Goal: Information Seeking & Learning: Learn about a topic

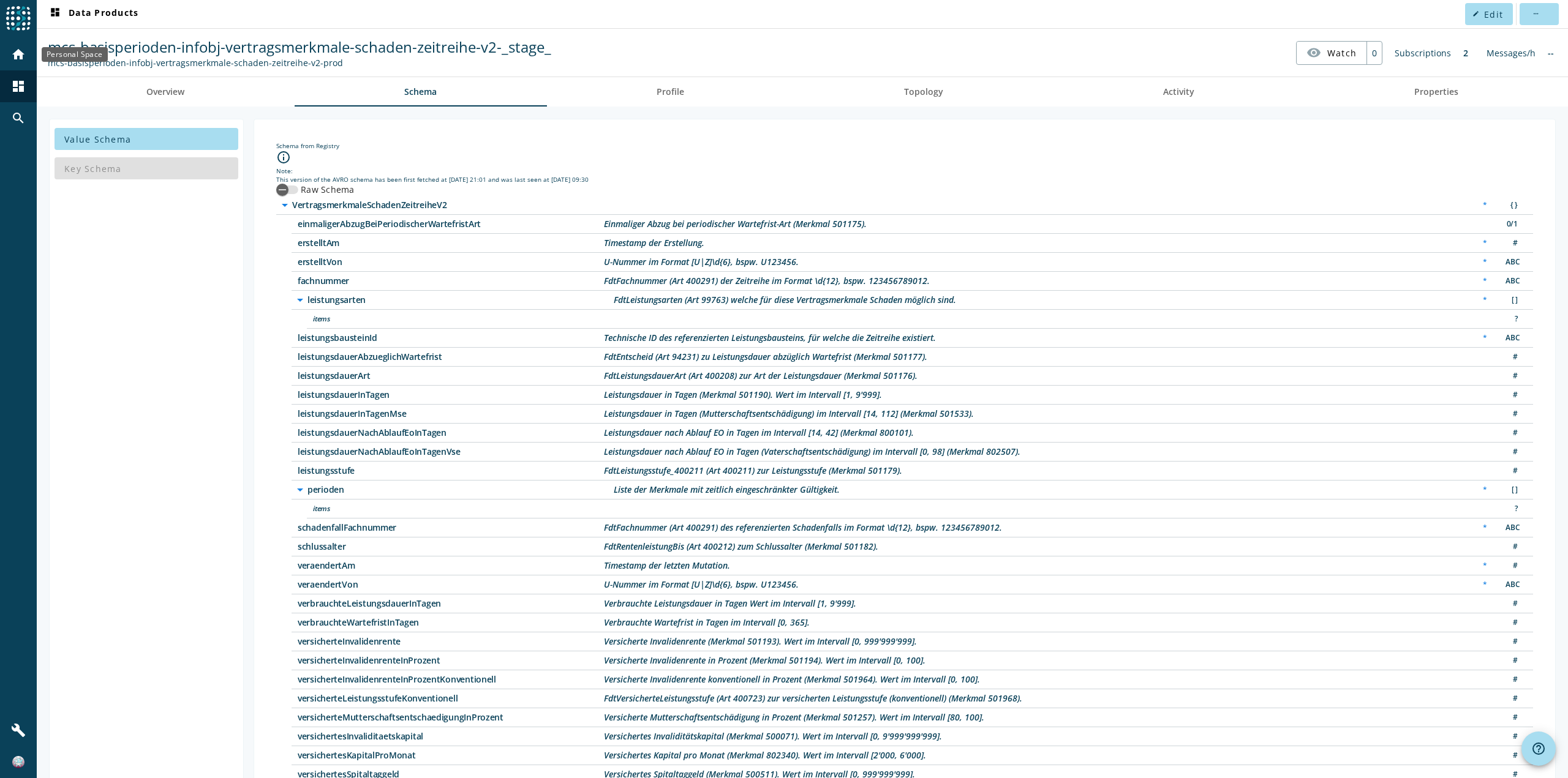
click at [18, 59] on mat-icon "home" at bounding box center [19, 55] width 15 height 15
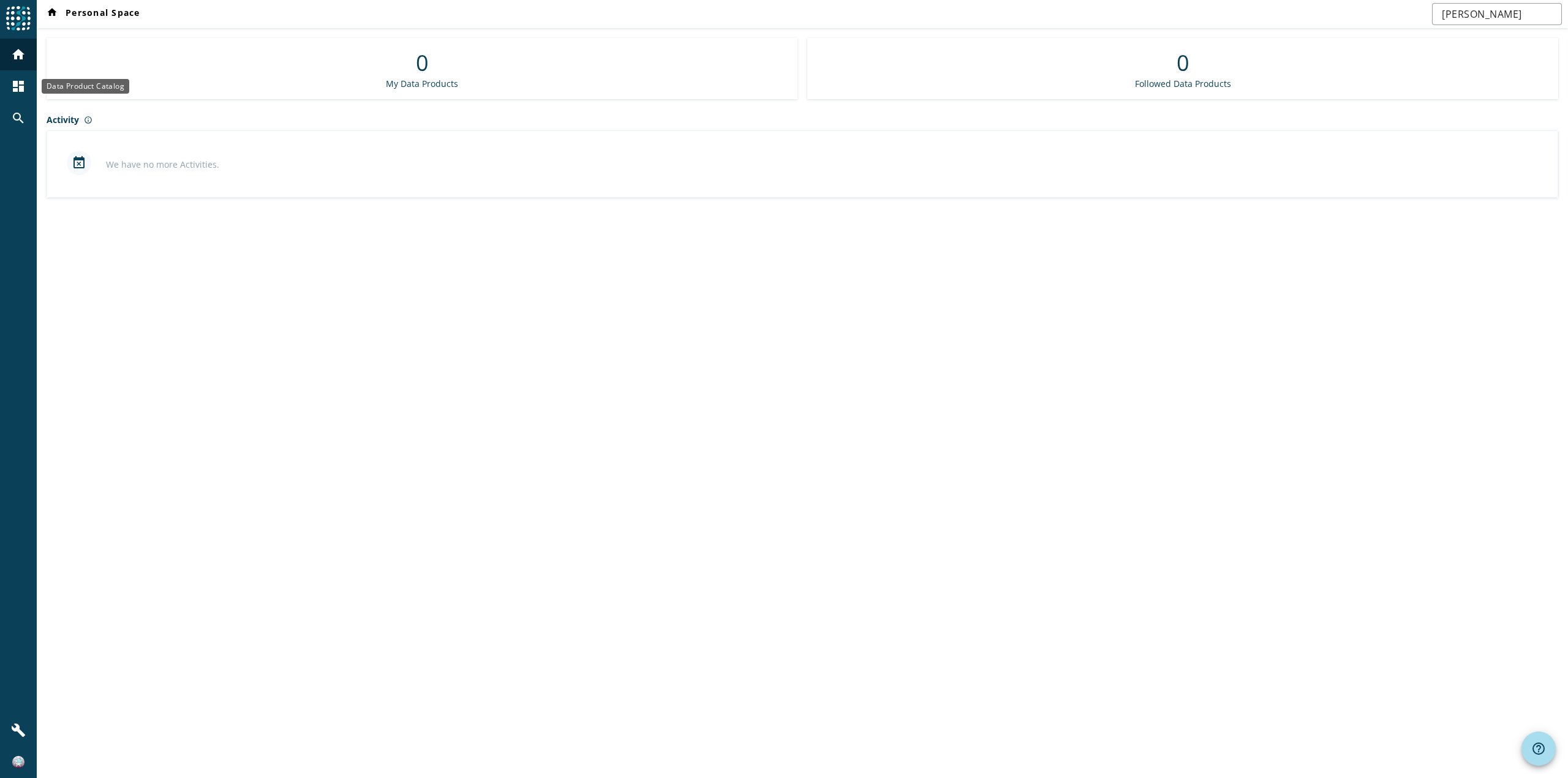
click at [22, 79] on mat-icon "dashboard" at bounding box center [19, 87] width 15 height 15
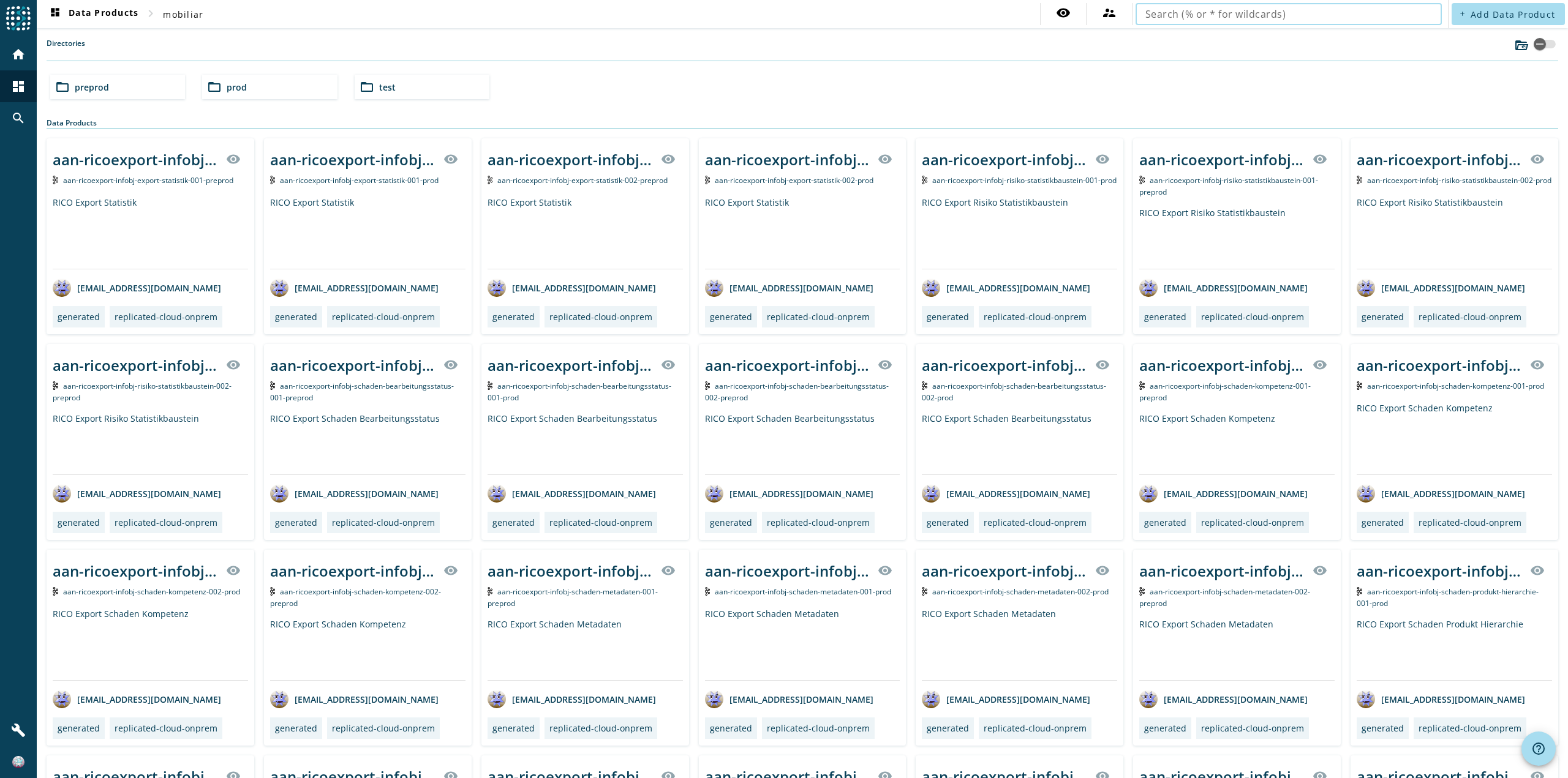
click at [1365, 17] on input "text" at bounding box center [1288, 14] width 287 height 15
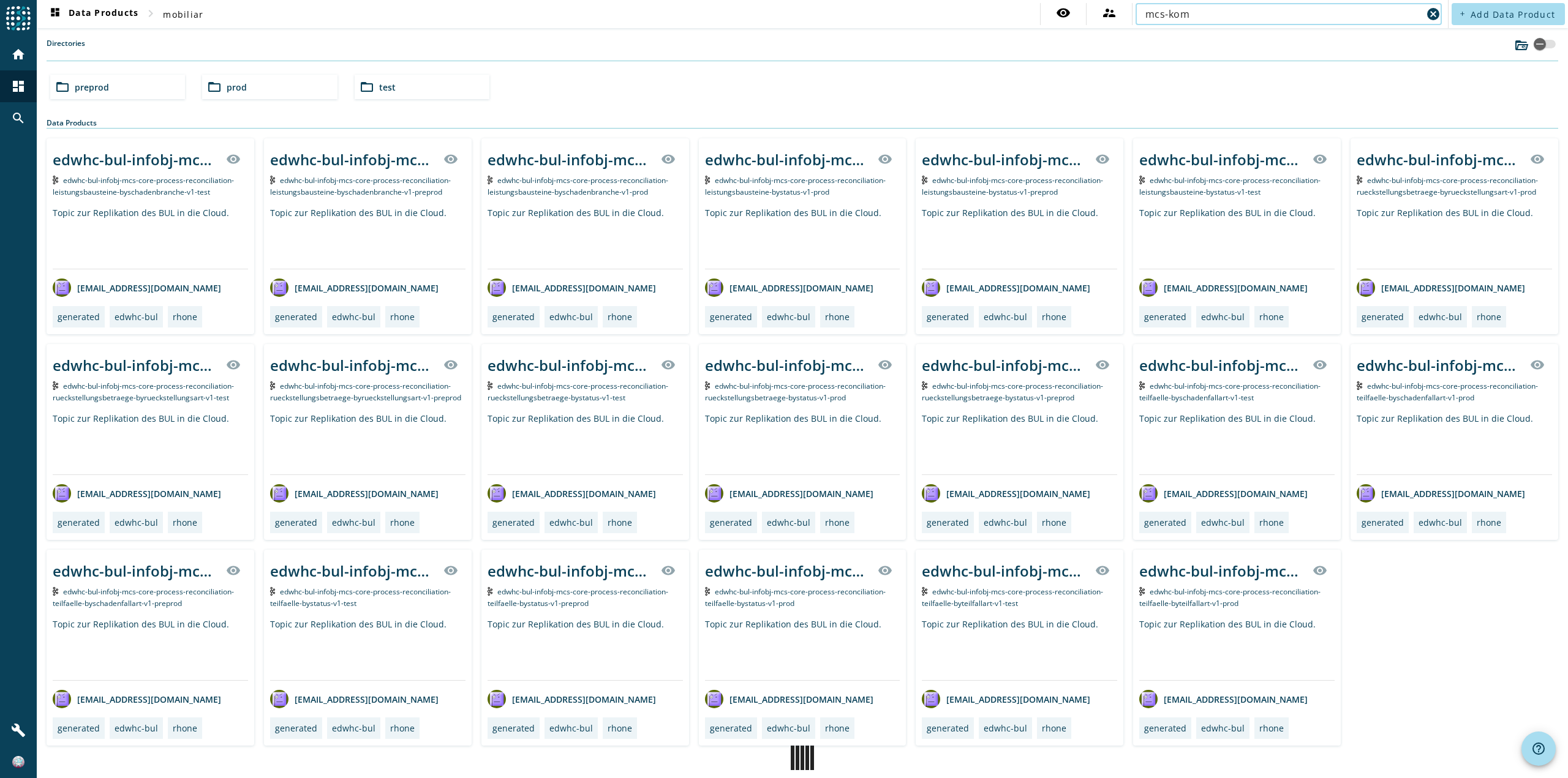
click at [1224, 19] on input "mcs-kom" at bounding box center [1283, 14] width 277 height 15
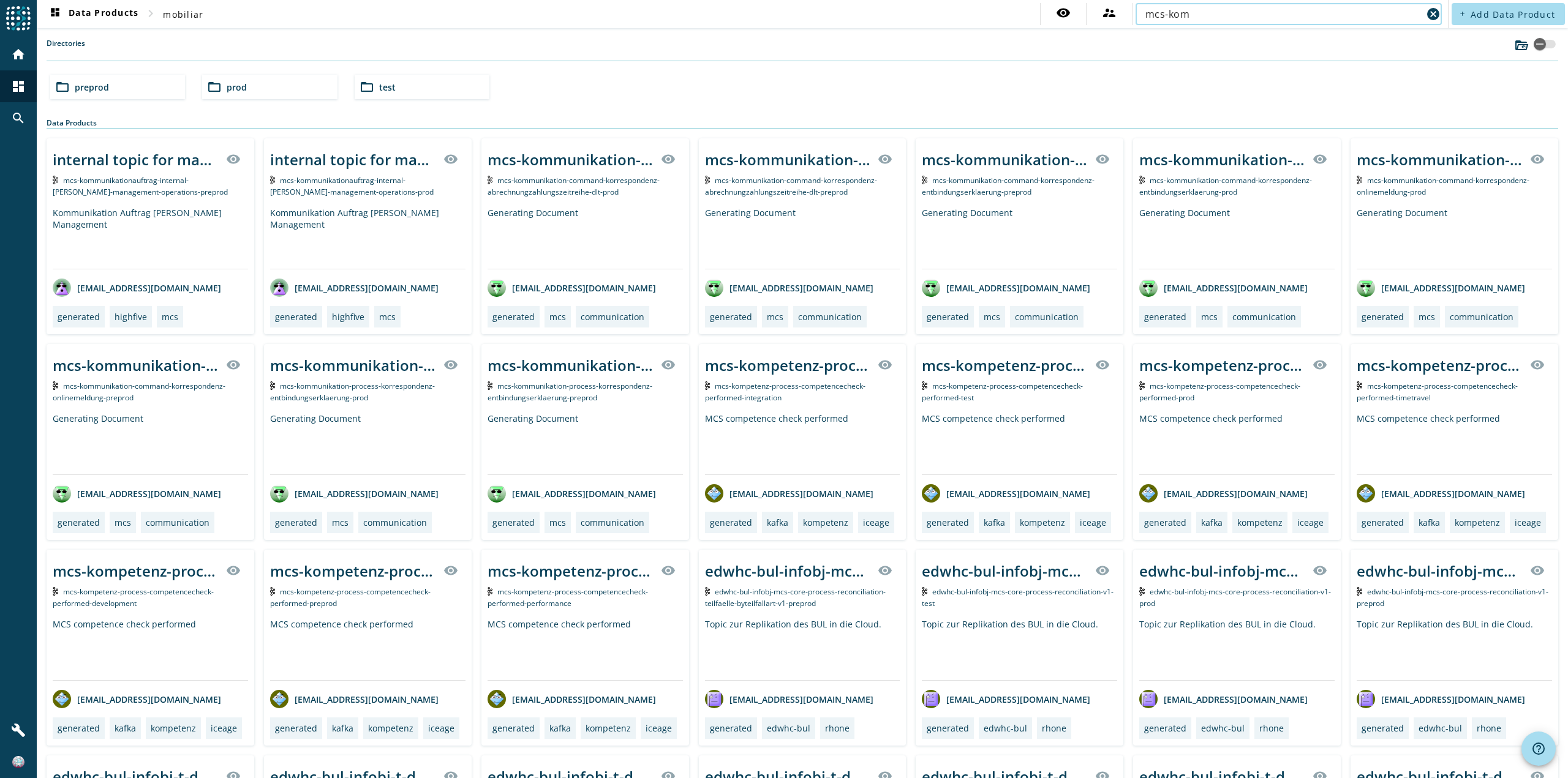
type input "mcs-kommunikation-command-korresponde"
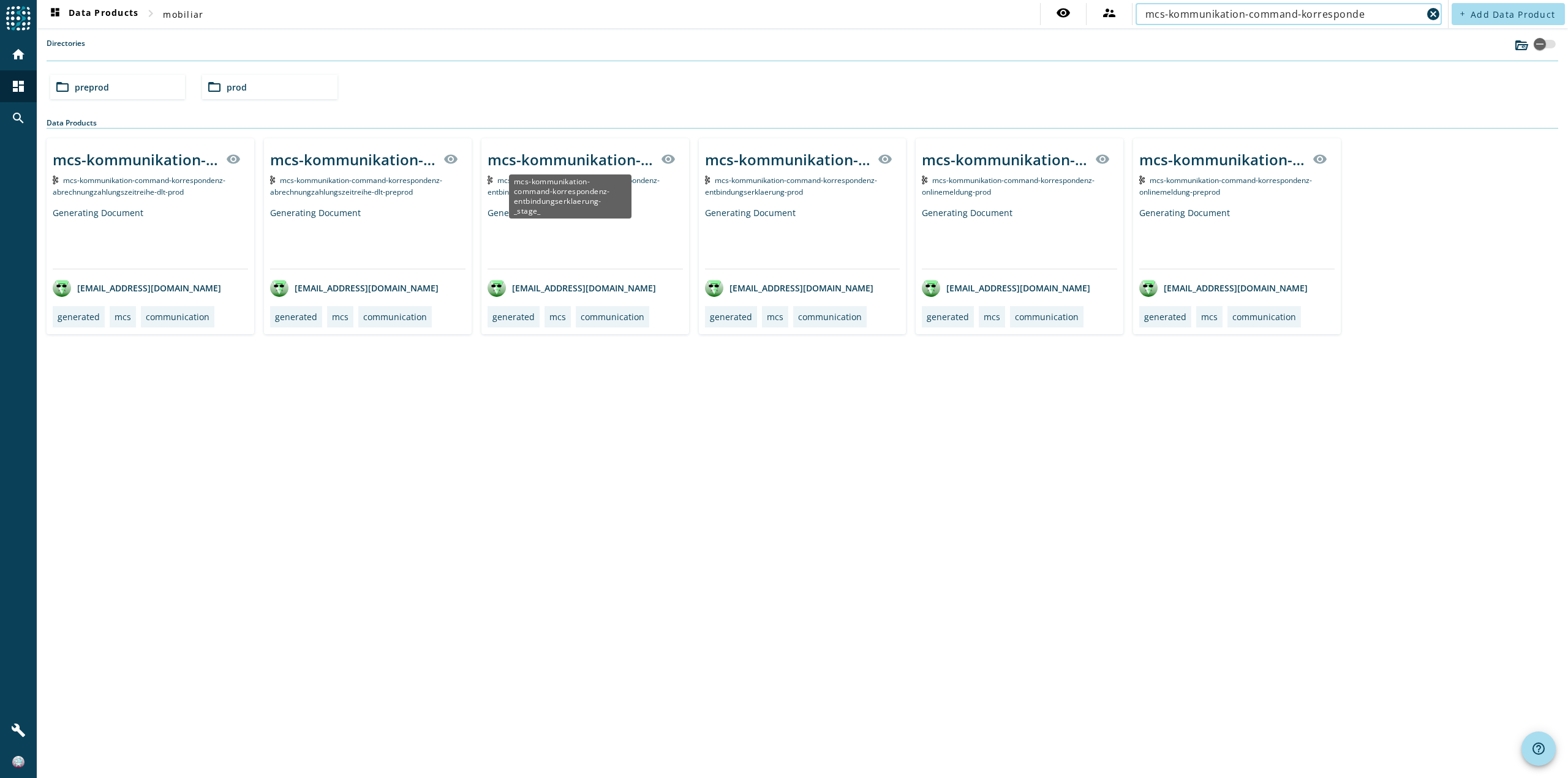
click at [644, 154] on div "mcs-kommunikation-command-korrespondenz-entbindungserklaerung-_stage_" at bounding box center [571, 159] width 166 height 20
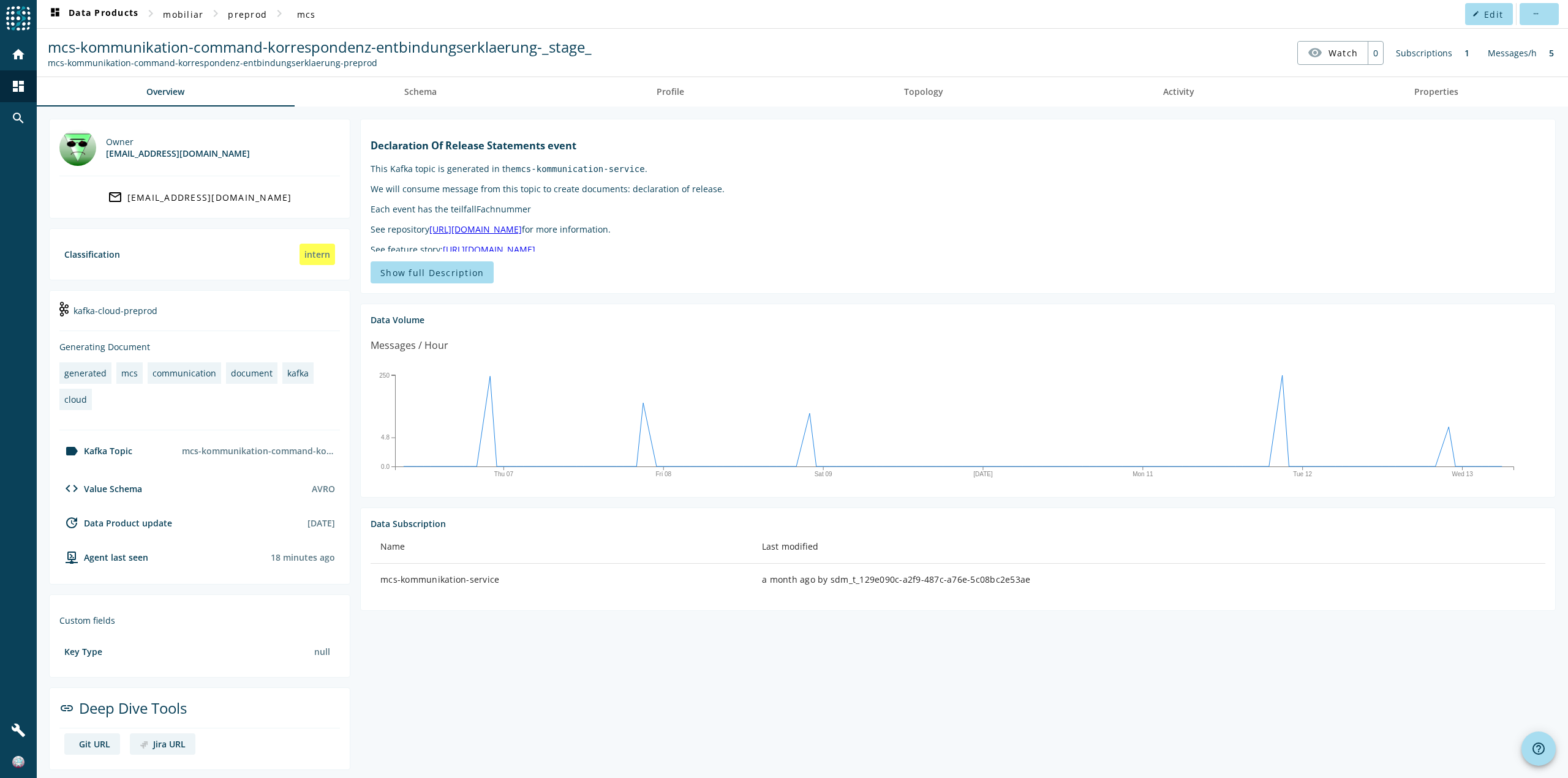
scroll to position [4, 0]
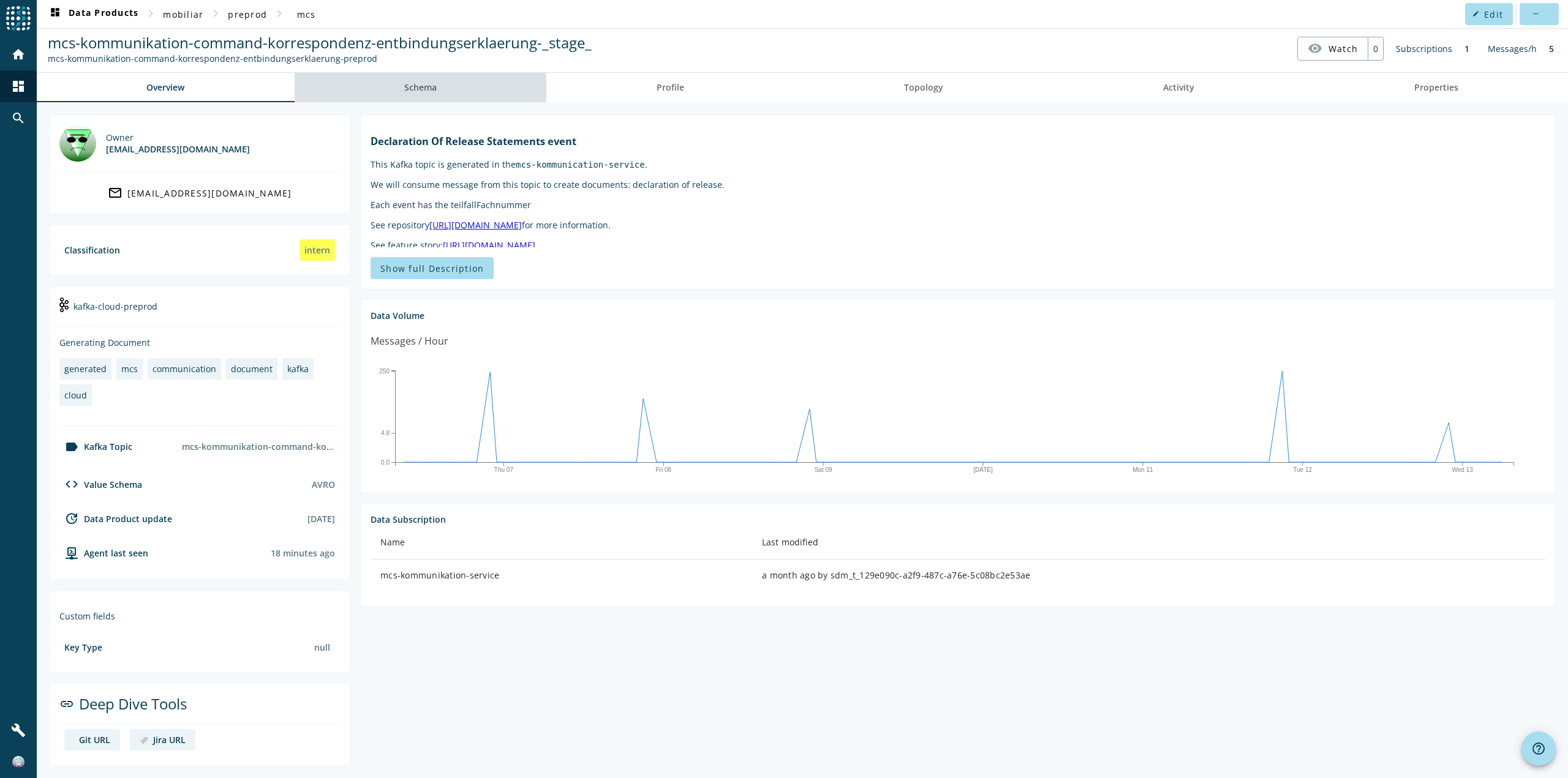
click at [400, 89] on link "Schema" at bounding box center [421, 87] width 252 height 29
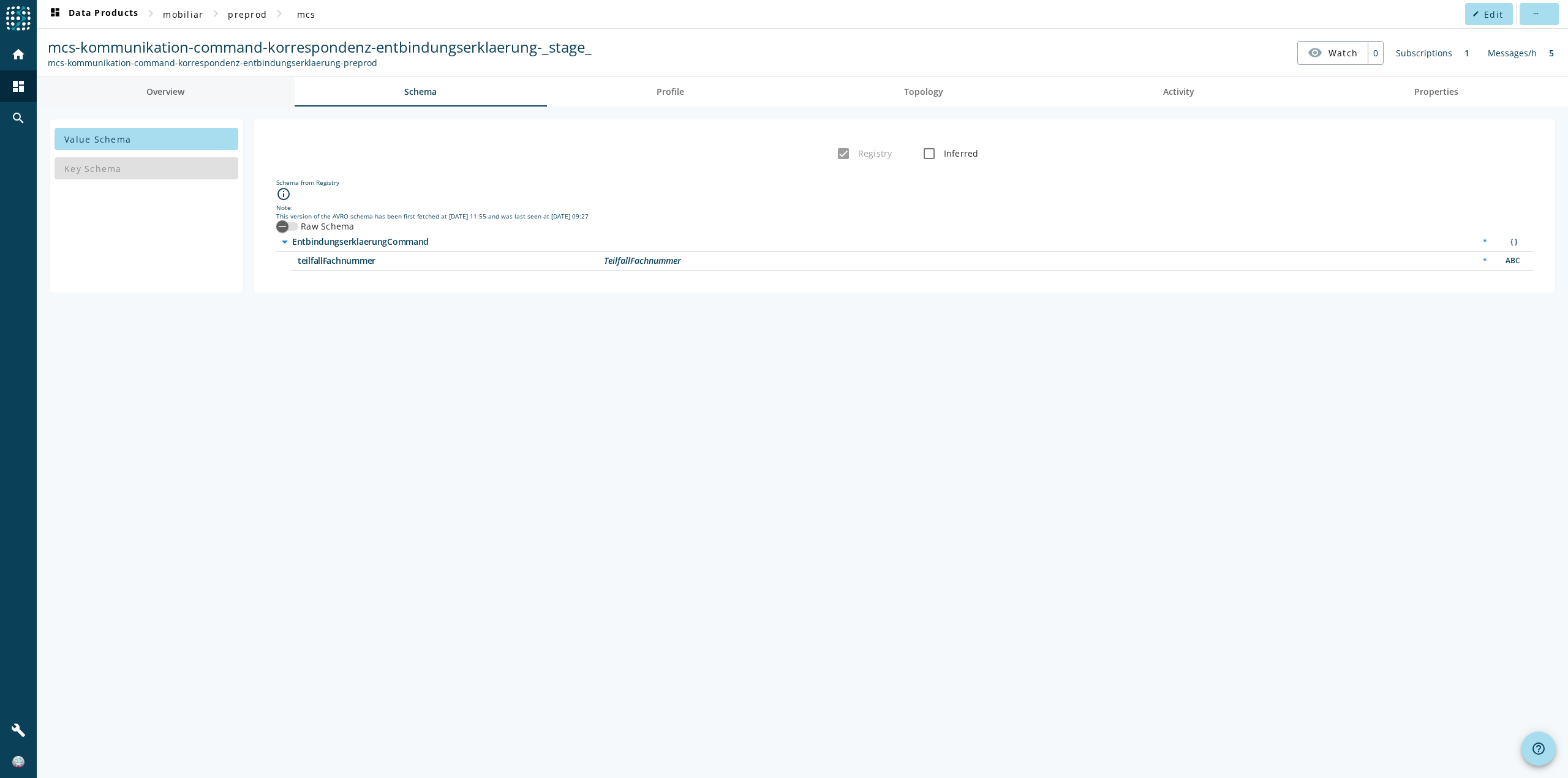
click at [218, 95] on link "Overview" at bounding box center [165, 92] width 258 height 29
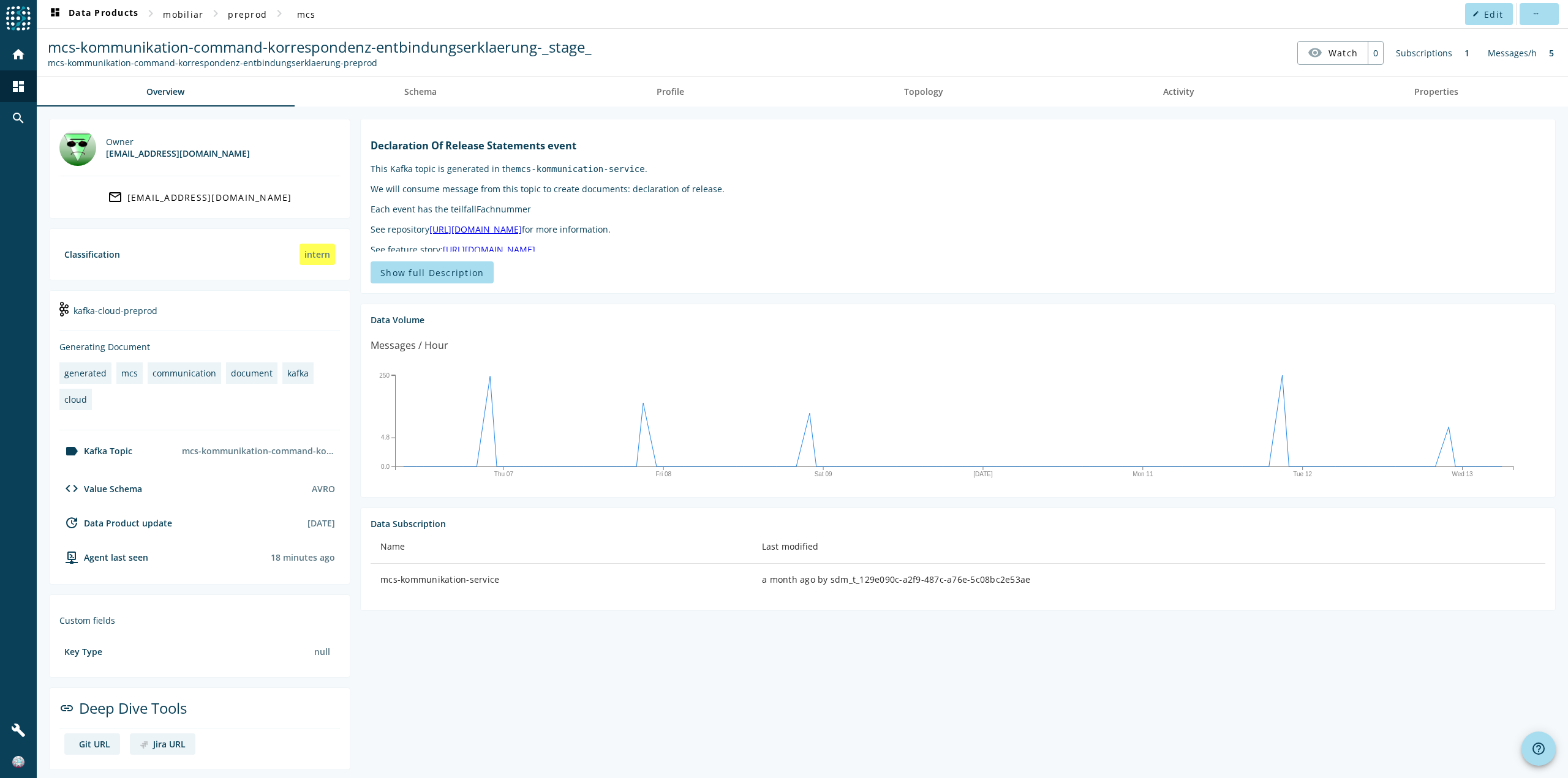
scroll to position [4, 0]
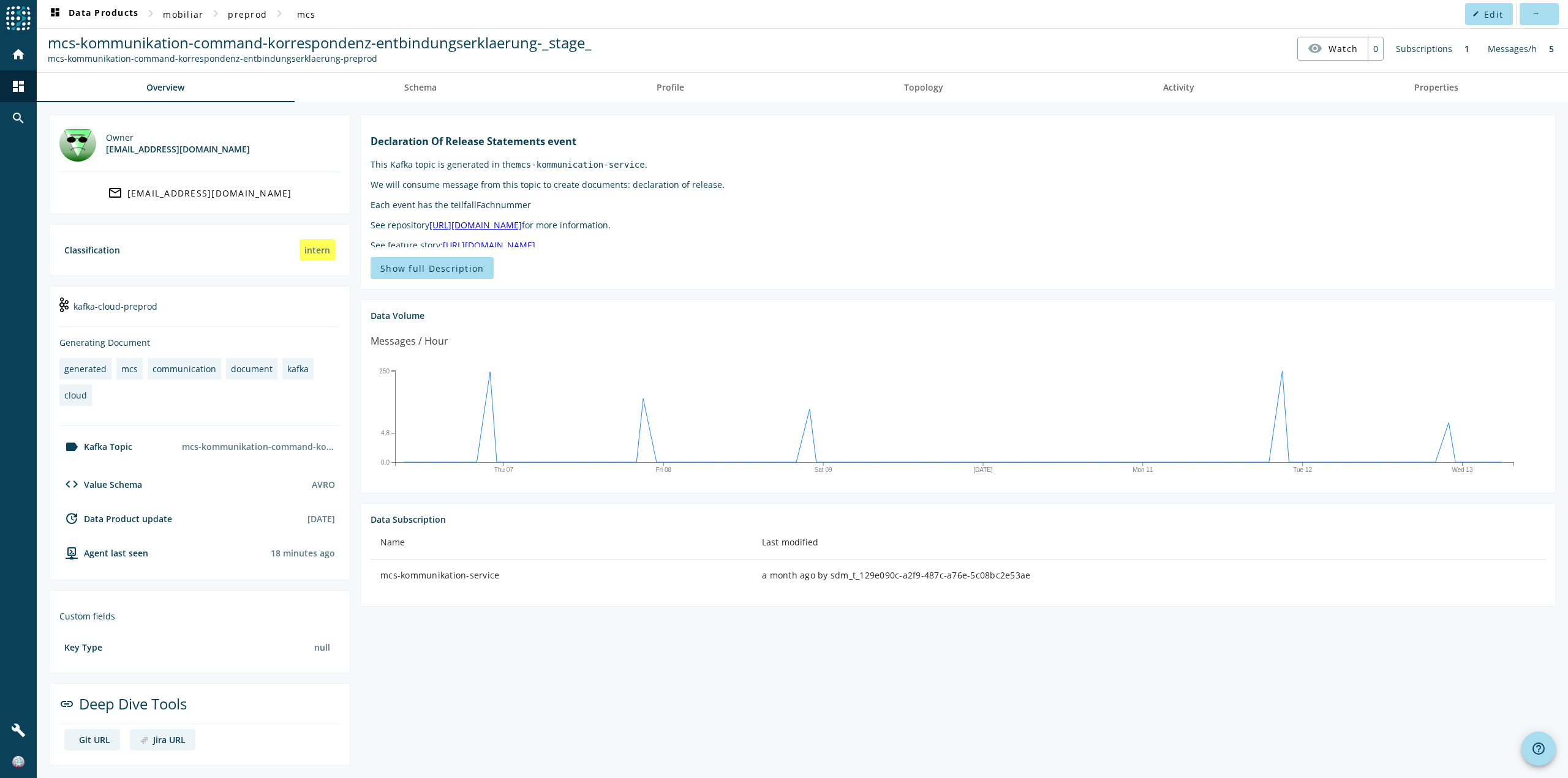
click at [657, 68] on spd-actions-toolbar "mcs-kommunikation-command-korrespondenz-entbindungserklaerung-_stage_ mcs-kommu…" at bounding box center [802, 48] width 1531 height 48
click at [684, 73] on link "Profile" at bounding box center [670, 87] width 247 height 29
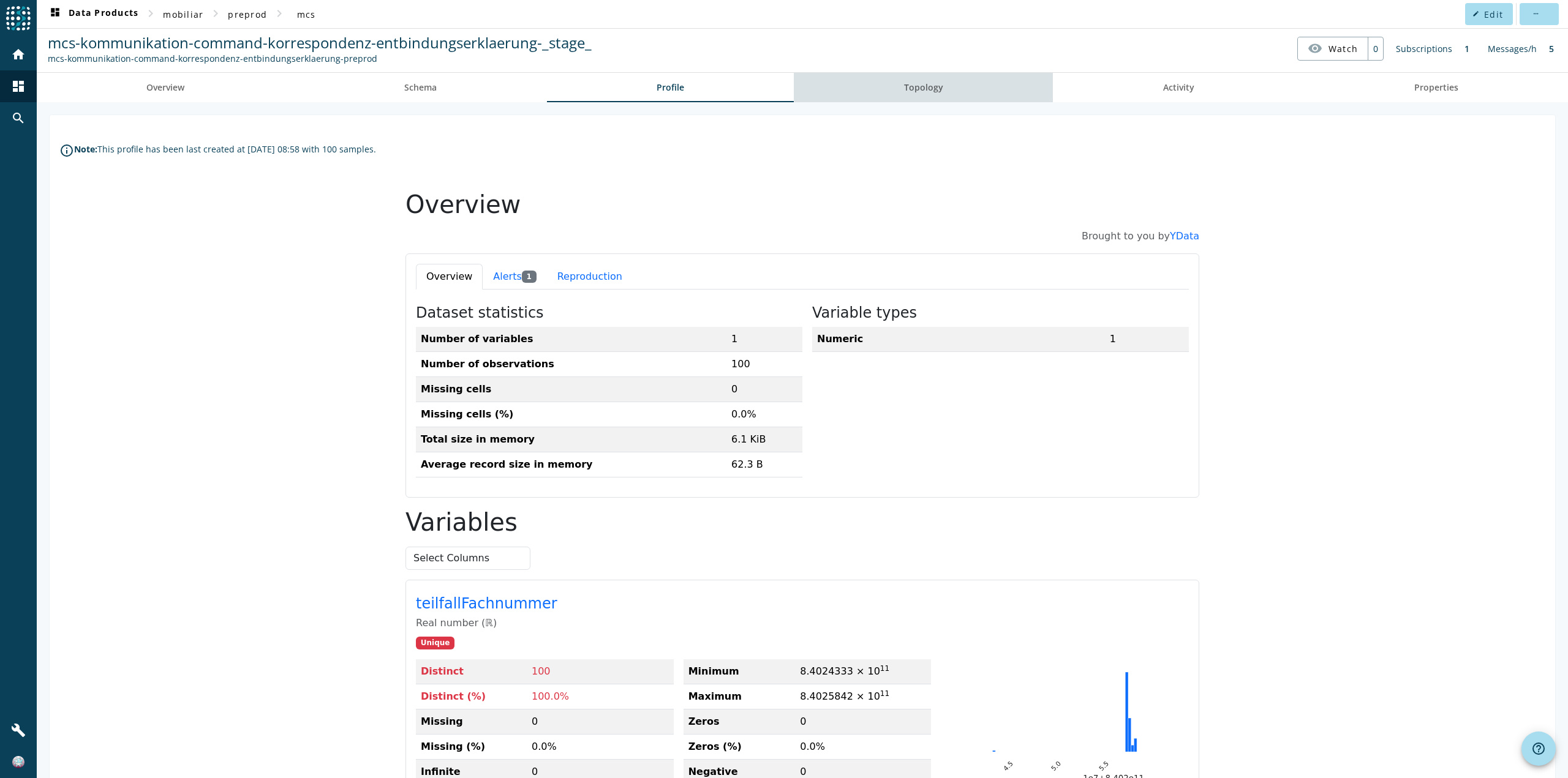
click at [959, 84] on link "Topology" at bounding box center [923, 87] width 259 height 29
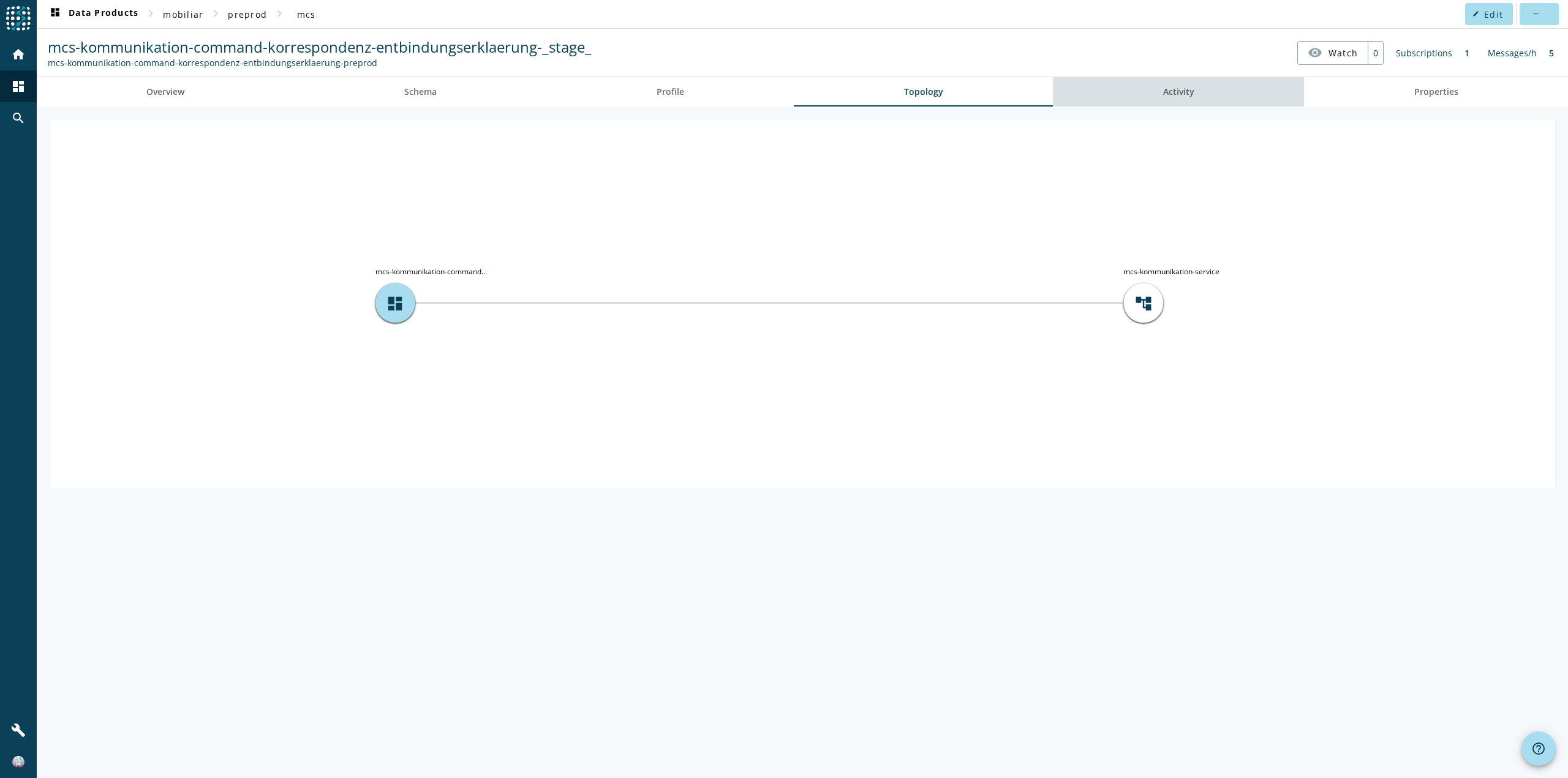
click at [1137, 84] on link "Activity" at bounding box center [1178, 92] width 251 height 29
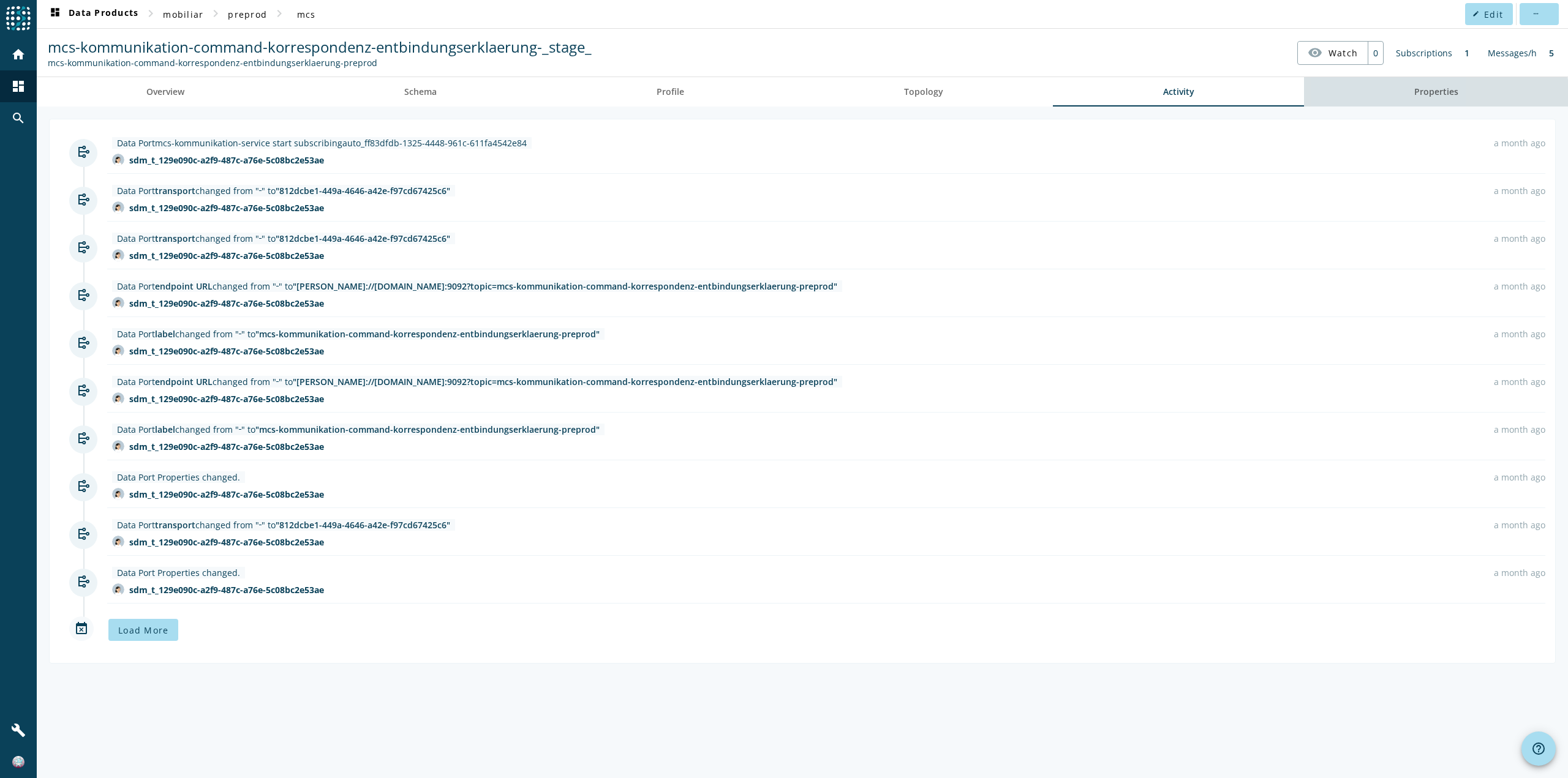
click at [1362, 102] on link "Properties" at bounding box center [1436, 92] width 264 height 29
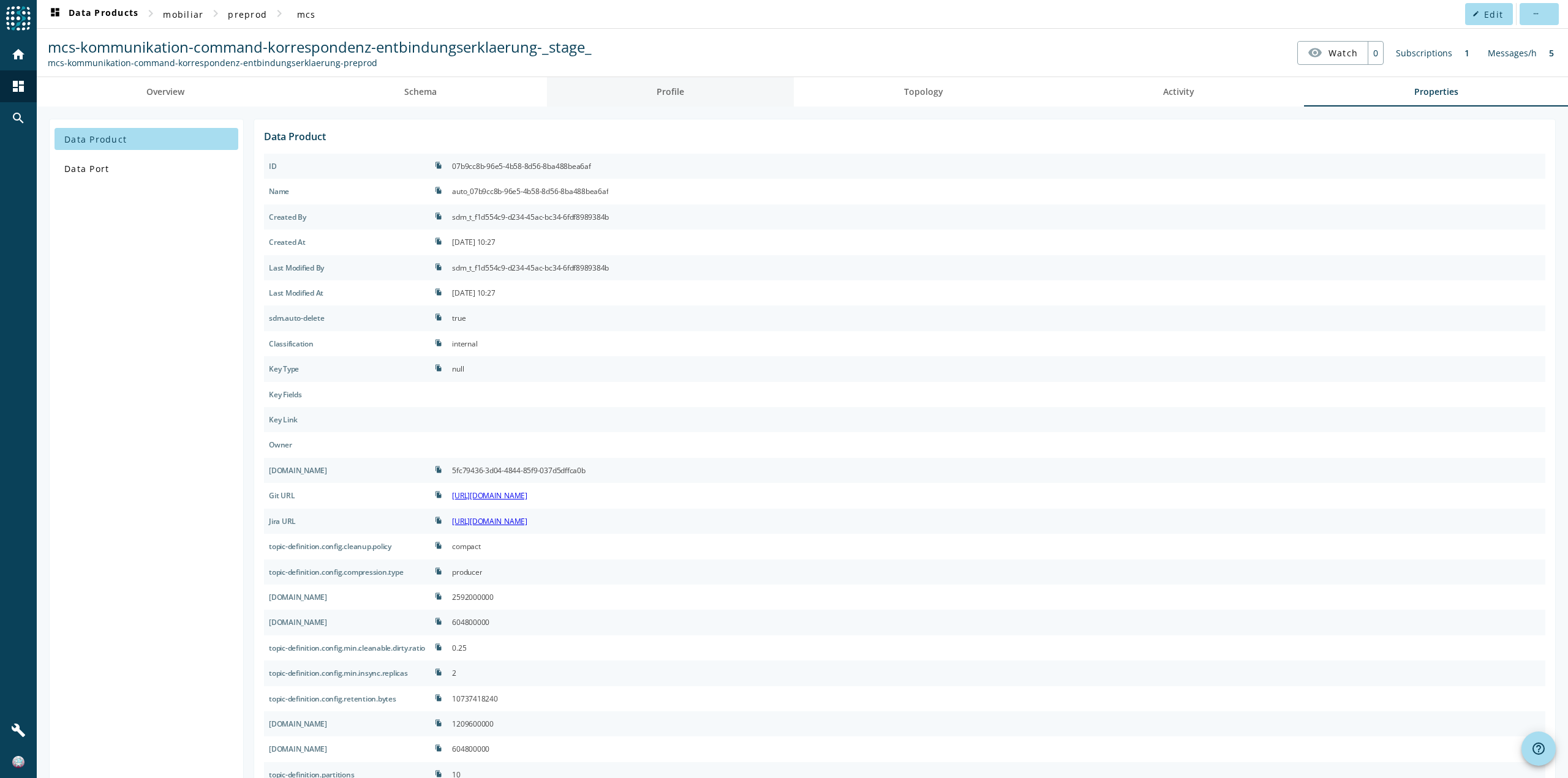
click at [628, 99] on link "Profile" at bounding box center [670, 92] width 247 height 29
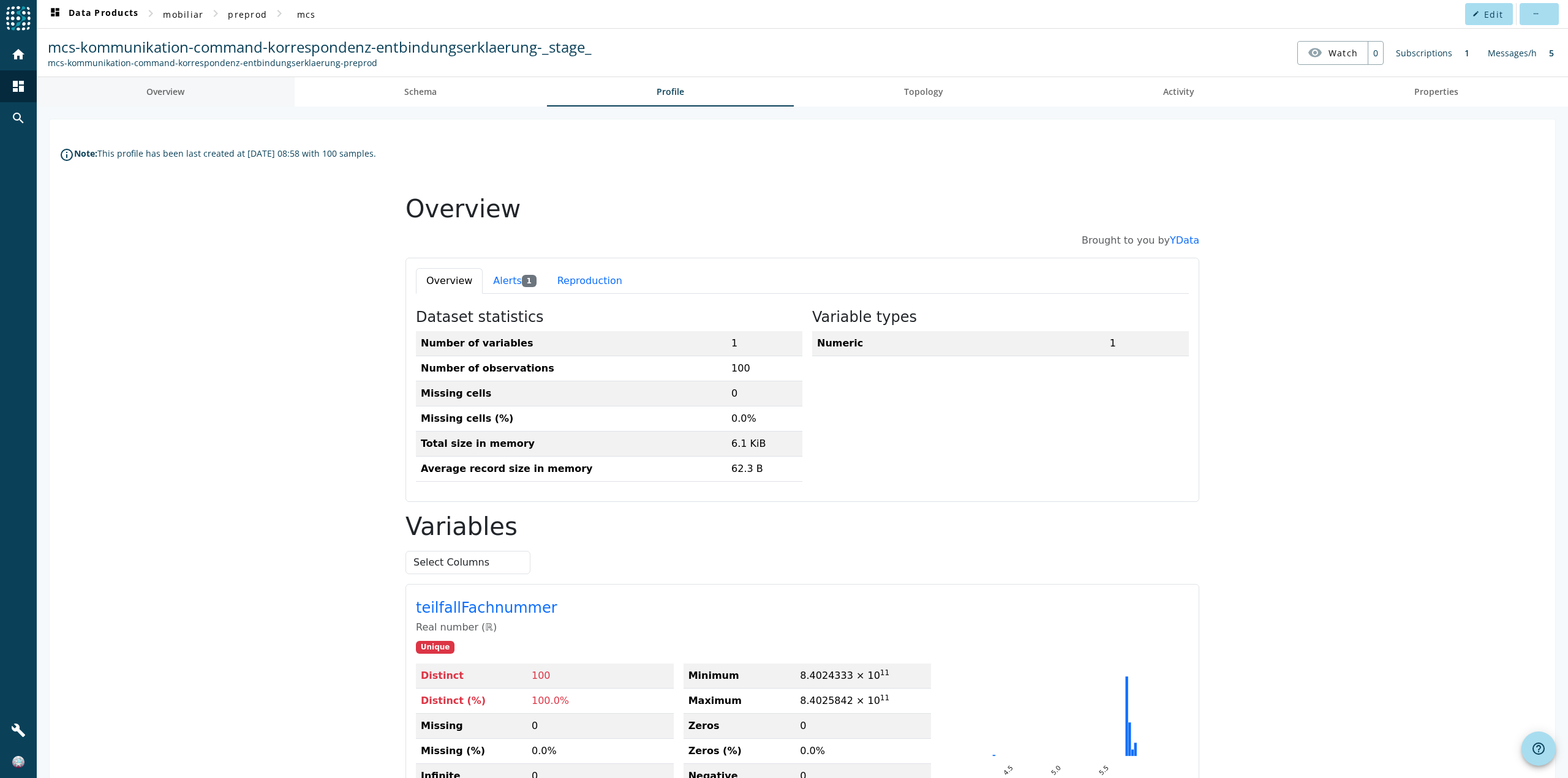
click at [244, 100] on link "Overview" at bounding box center [165, 92] width 258 height 29
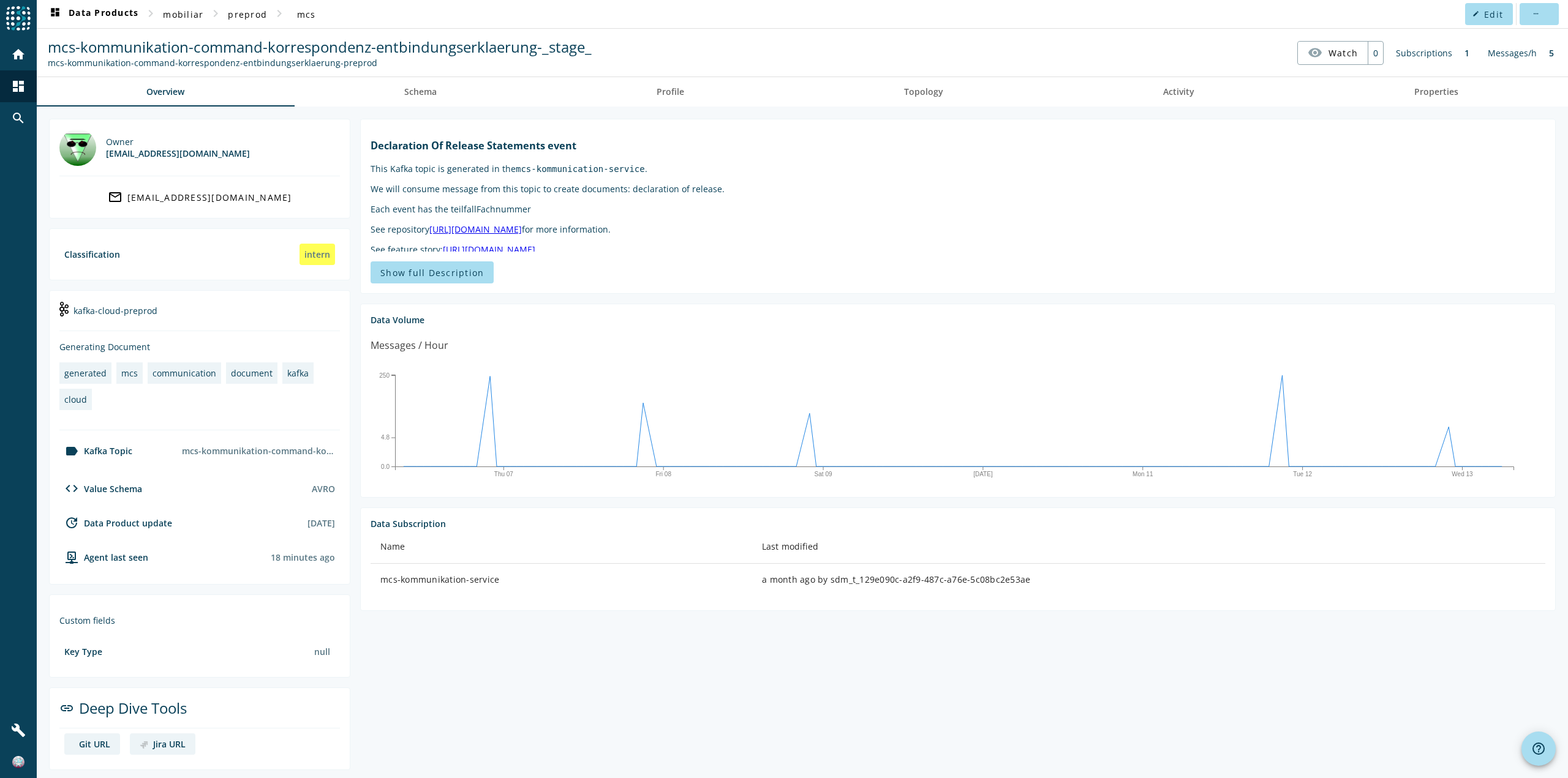
scroll to position [4, 0]
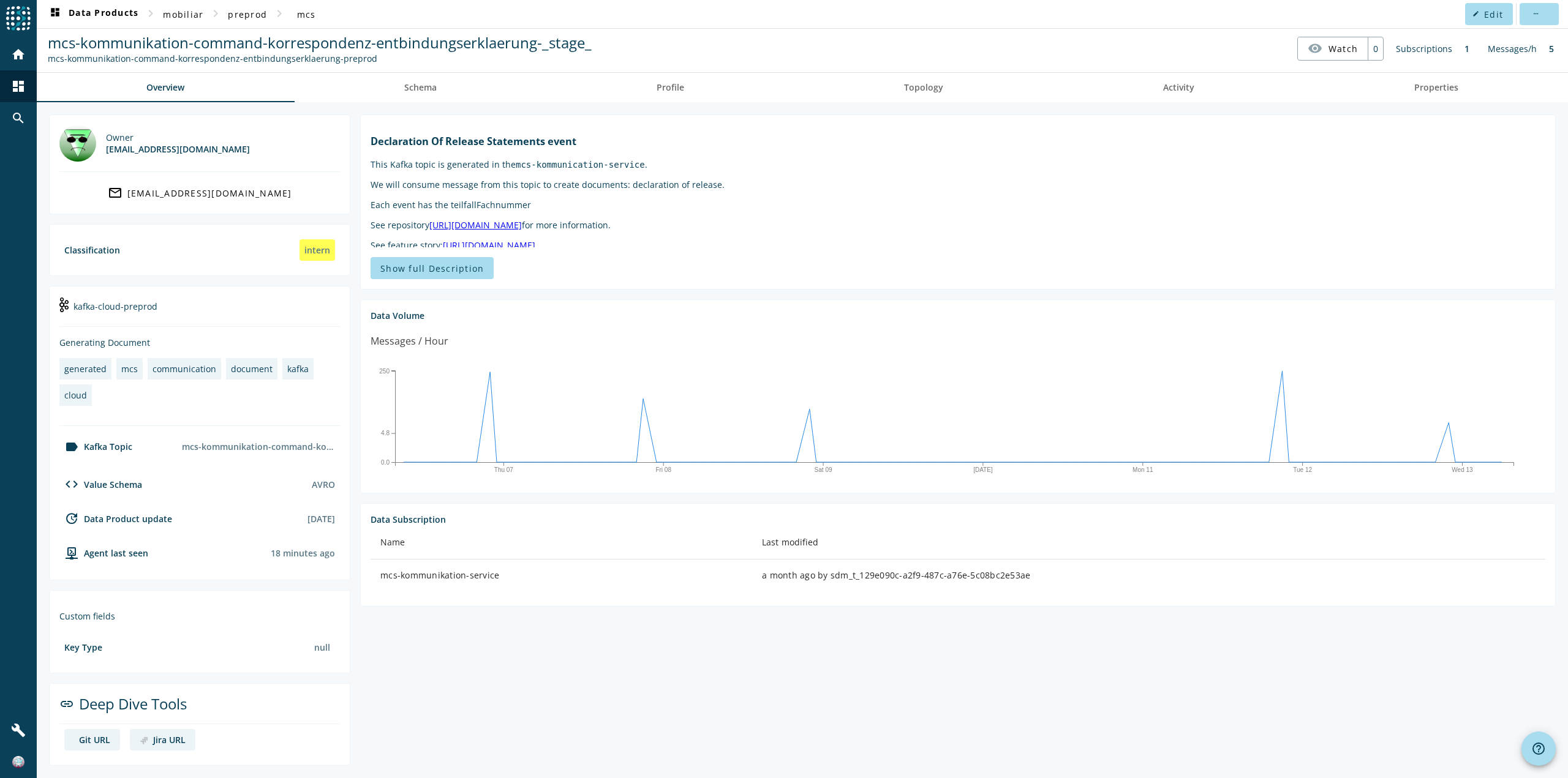
click at [106, 311] on div "kafka-cloud-preprod" at bounding box center [199, 311] width 280 height 31
click at [323, 481] on div "AVRO" at bounding box center [323, 484] width 23 height 12
click at [313, 514] on div "[DATE]" at bounding box center [321, 518] width 27 height 12
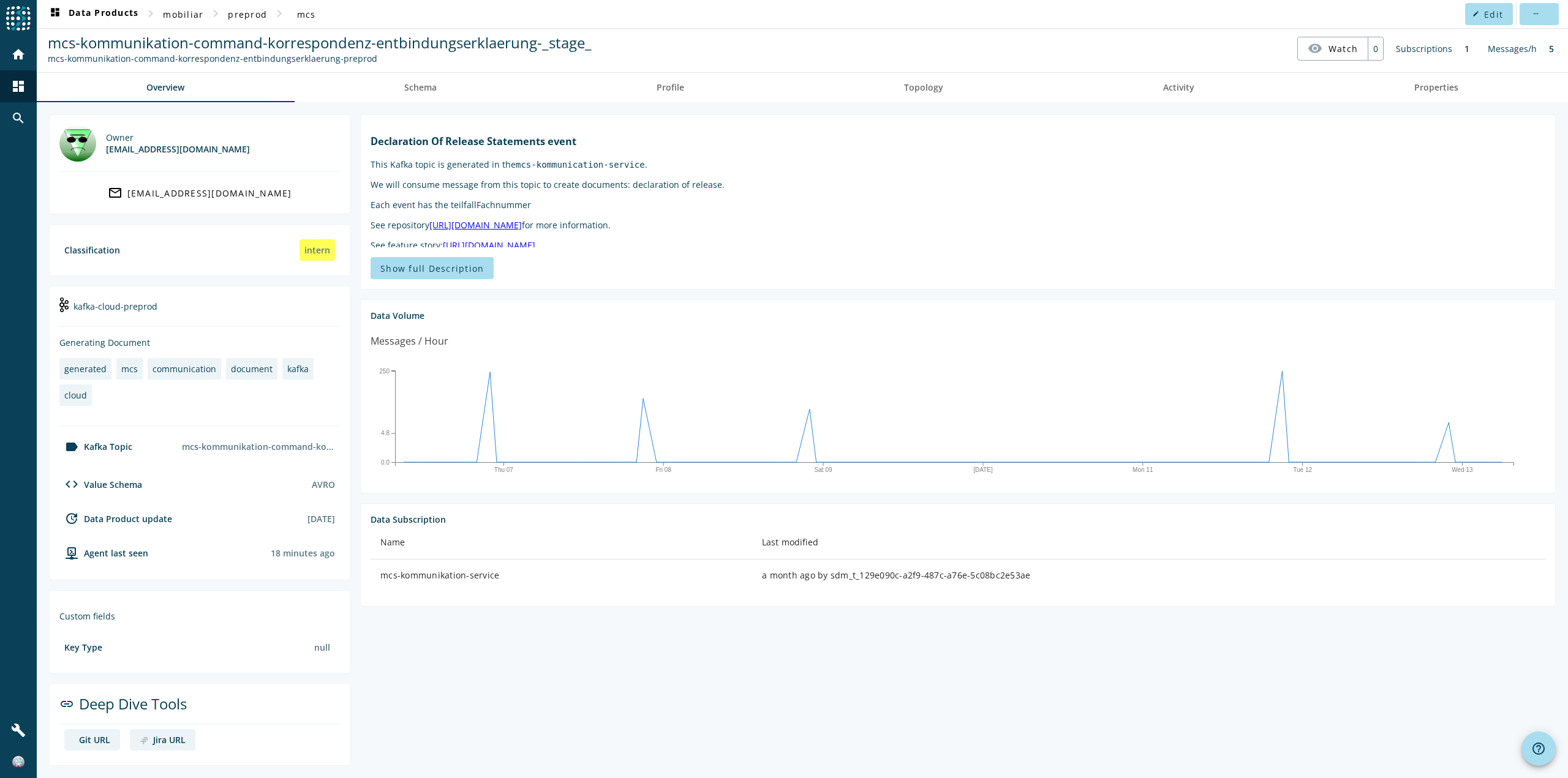
drag, startPoint x: 308, startPoint y: 536, endPoint x: 285, endPoint y: 631, distance: 97.7
click at [308, 537] on div "Agent last seen 18 minutes ago" at bounding box center [199, 553] width 280 height 34
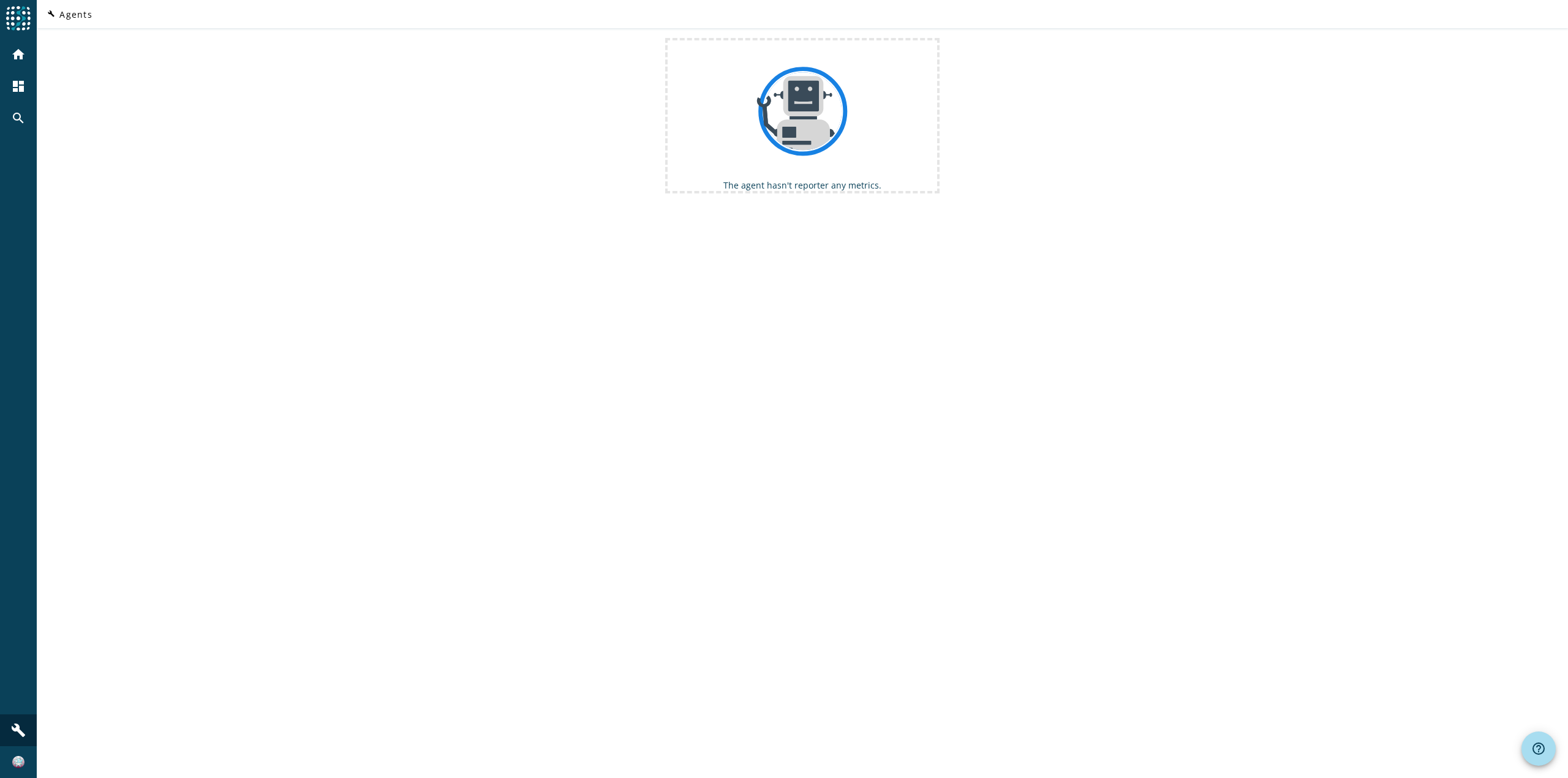
click at [287, 648] on div "build Agents The agent hasn't reporter any metrics." at bounding box center [802, 389] width 1531 height 778
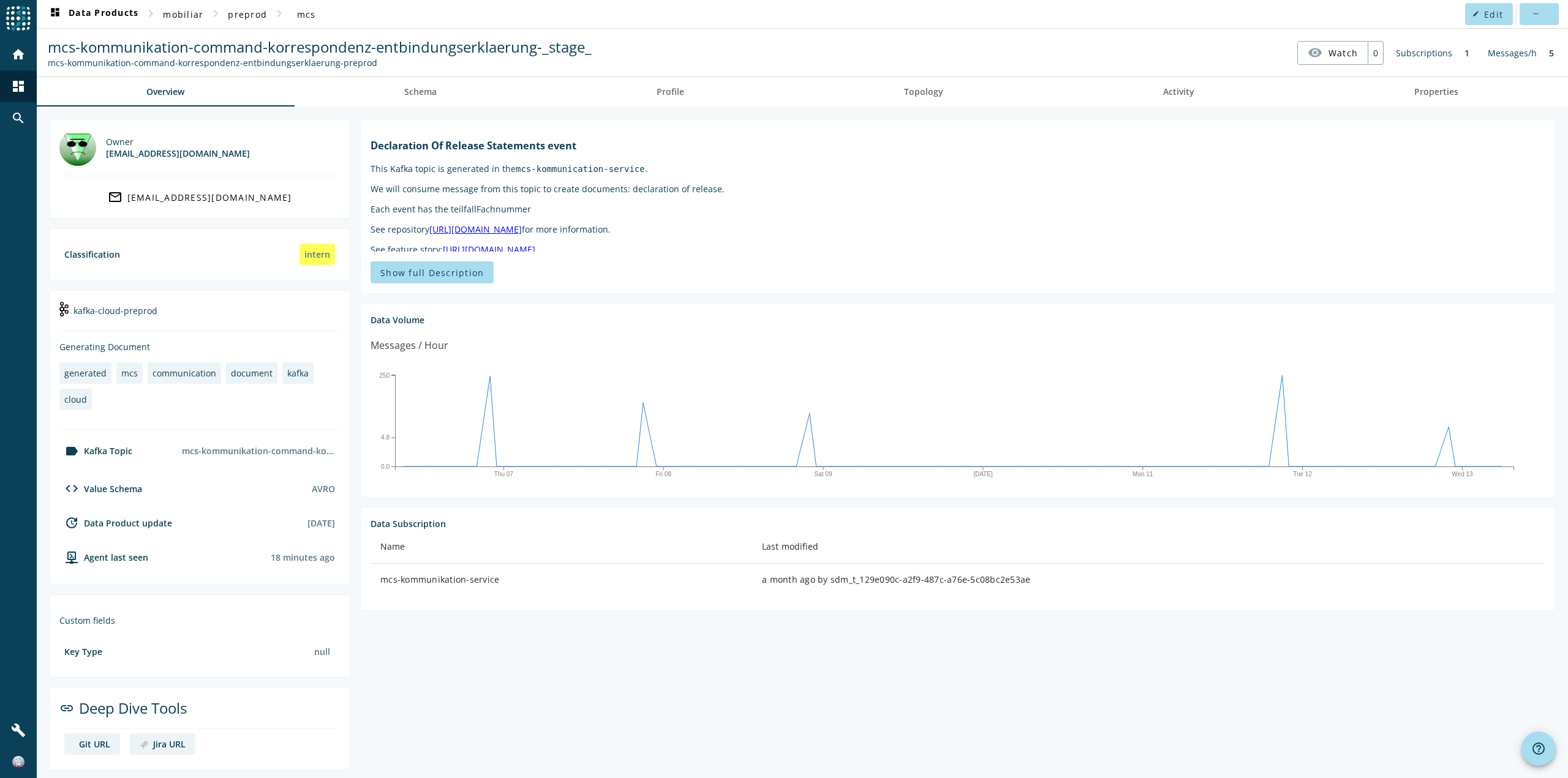
click at [89, 741] on div "Git URL" at bounding box center [95, 744] width 31 height 12
click at [267, 51] on span "mcs-kommunikation-command-korrespondenz-entbindungserklaerung-_stage_" at bounding box center [320, 47] width 544 height 20
click at [1414, 99] on span "Properties" at bounding box center [1436, 92] width 44 height 29
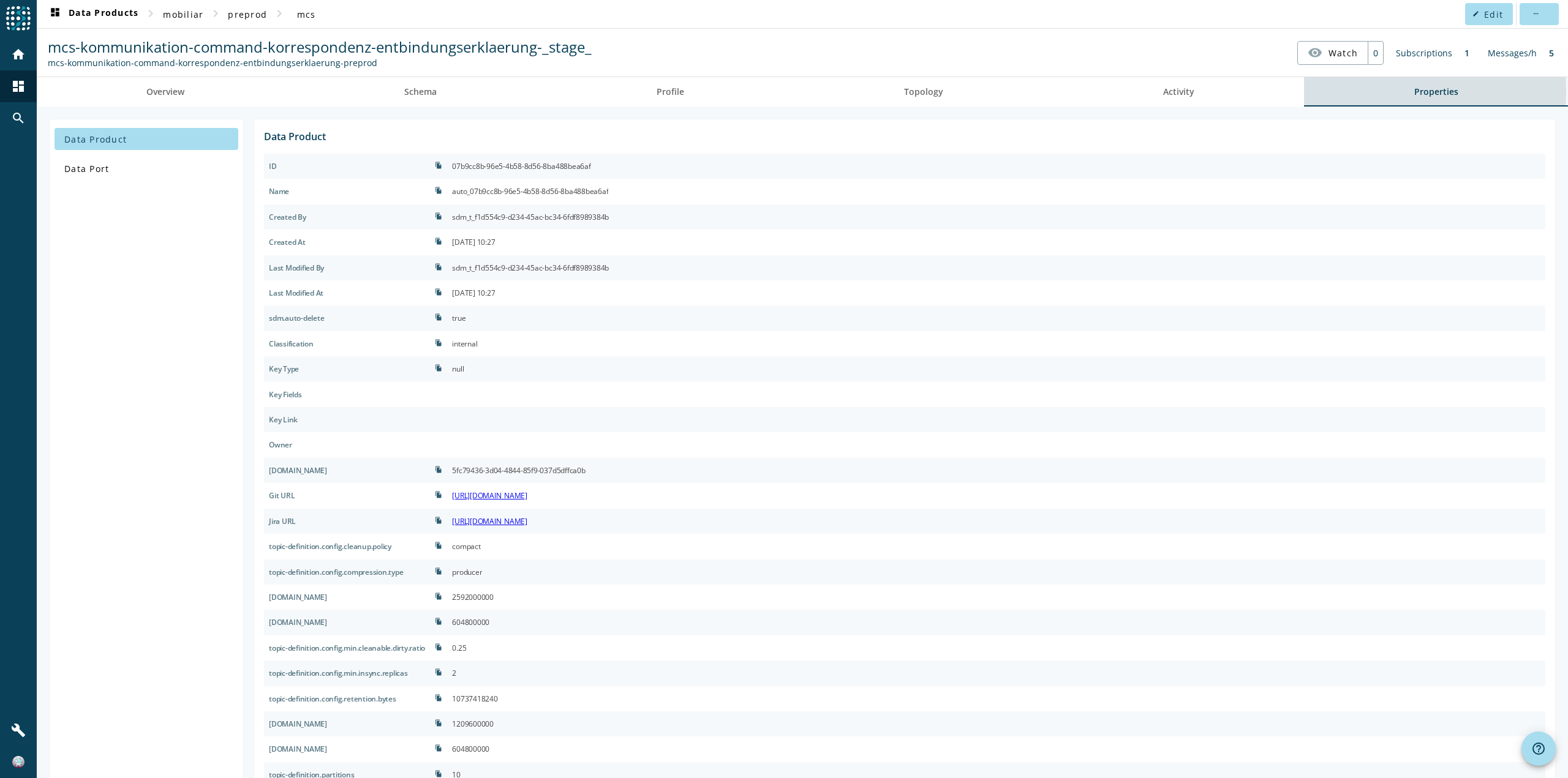
click at [1338, 92] on link "Properties" at bounding box center [1436, 92] width 264 height 29
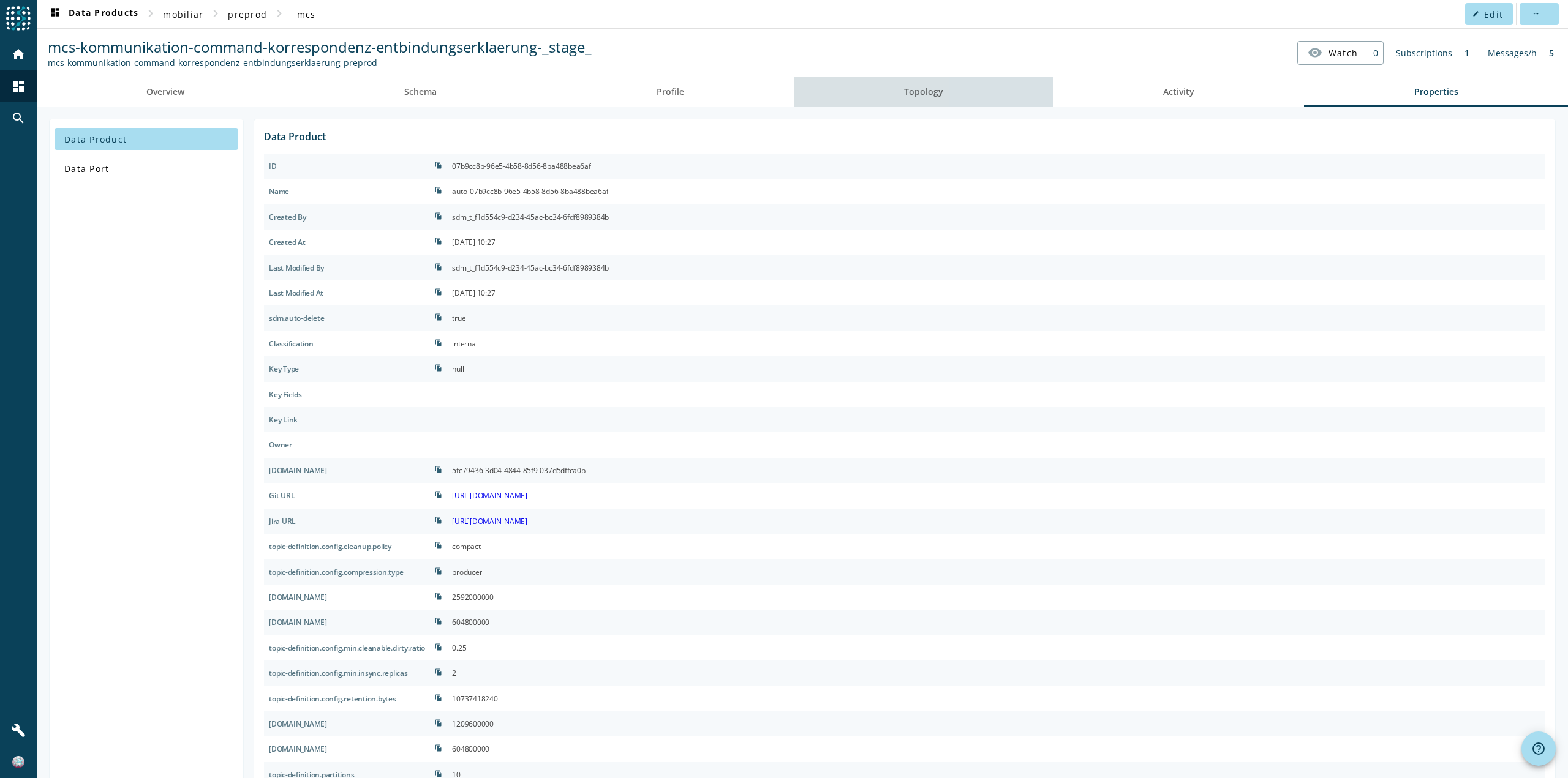
click at [998, 96] on link "Topology" at bounding box center [923, 92] width 259 height 29
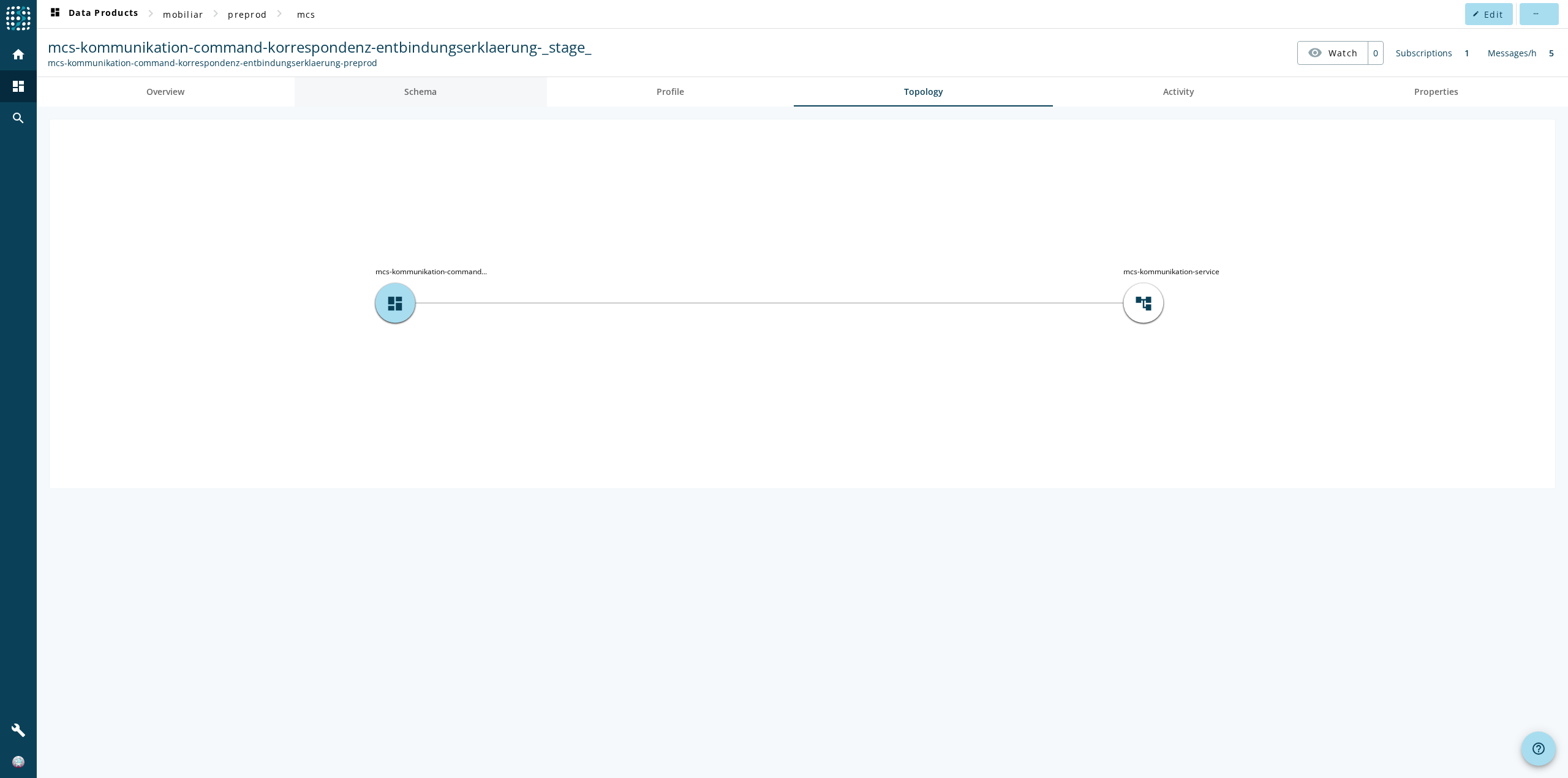
click at [426, 79] on span "Schema" at bounding box center [421, 92] width 32 height 29
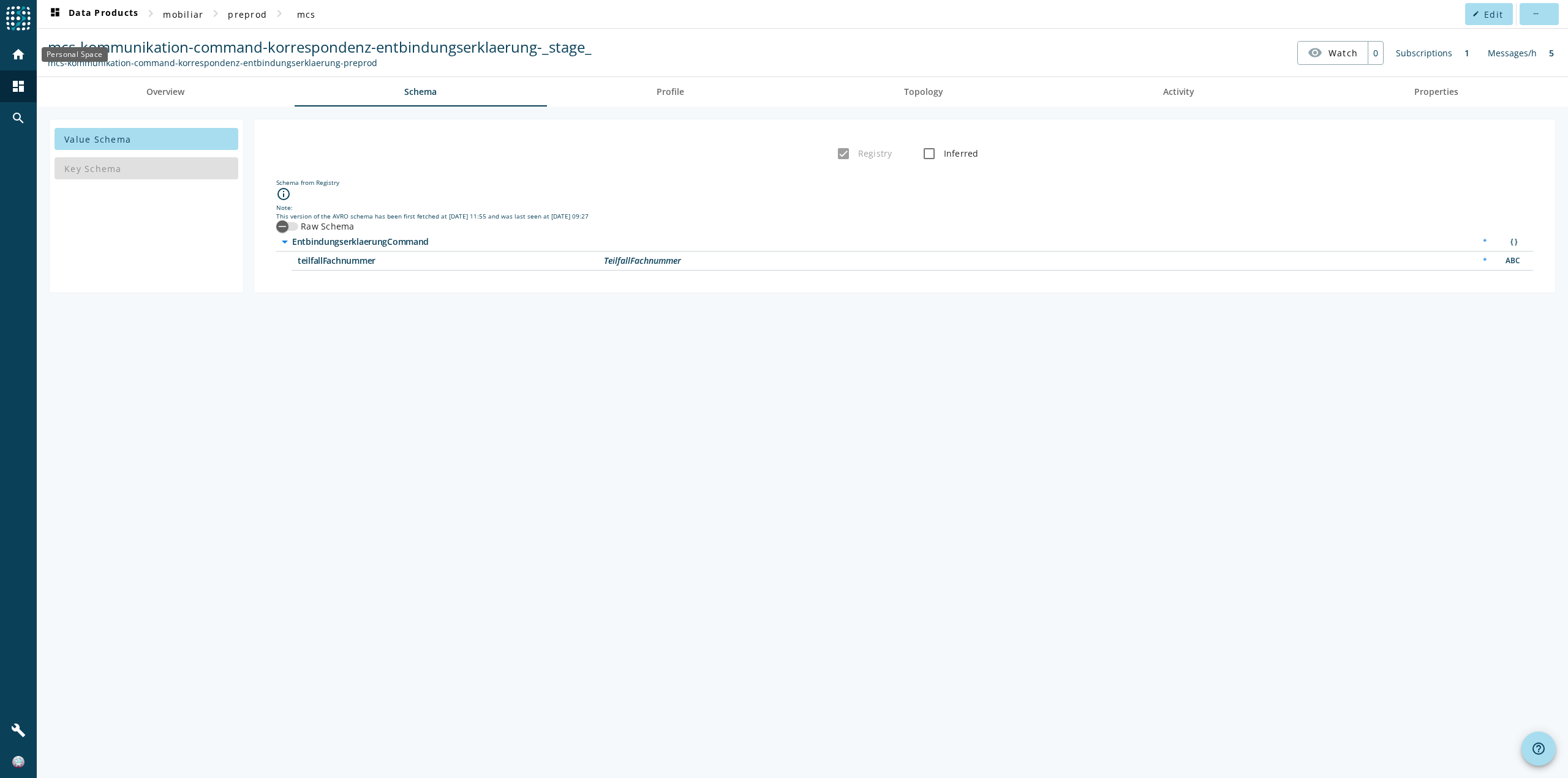
click at [19, 51] on mat-icon "home" at bounding box center [19, 55] width 15 height 15
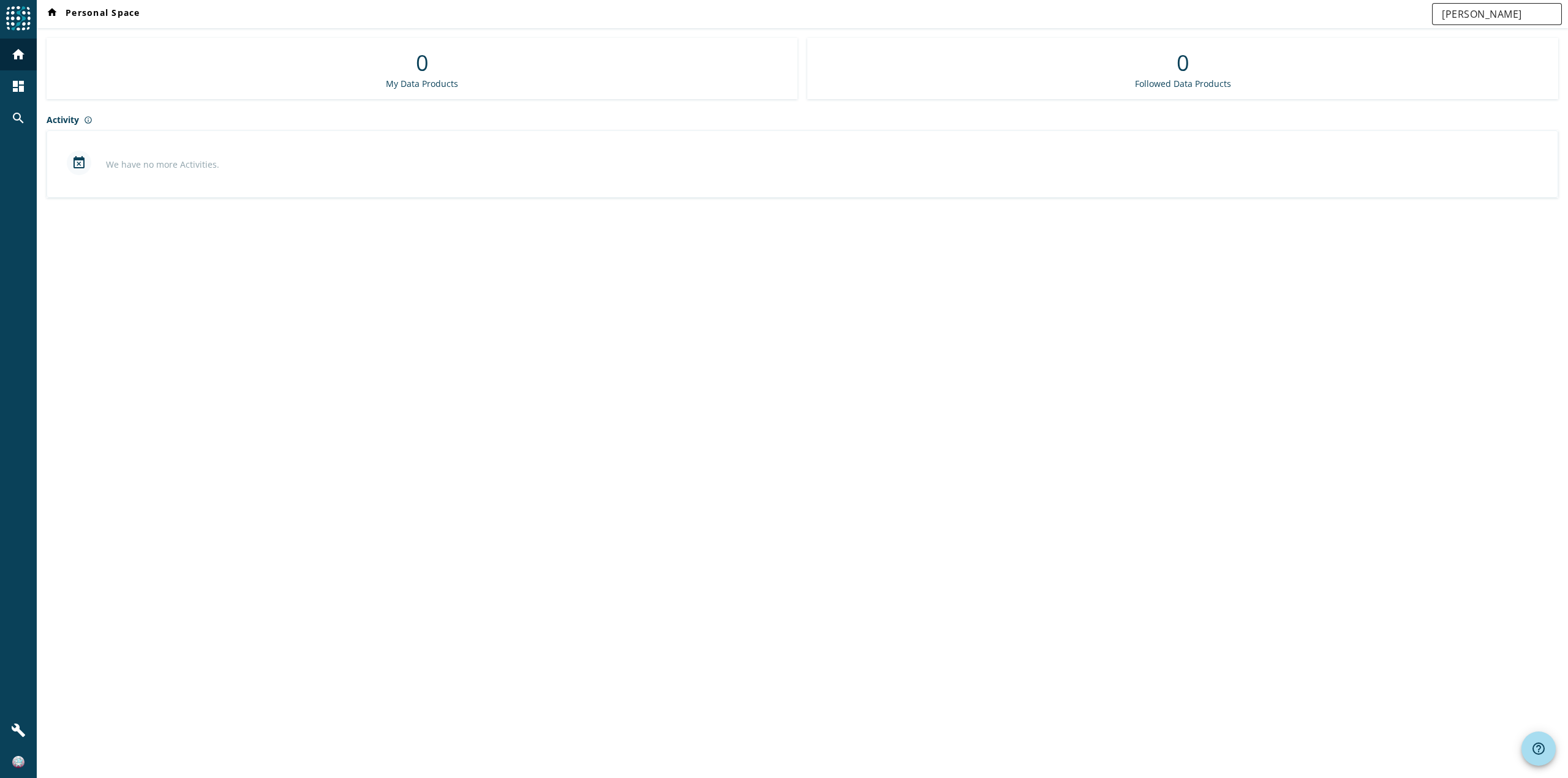
click at [1439, 16] on div "[PERSON_NAME]" at bounding box center [1497, 14] width 130 height 22
click at [9, 32] on div at bounding box center [18, 19] width 37 height 39
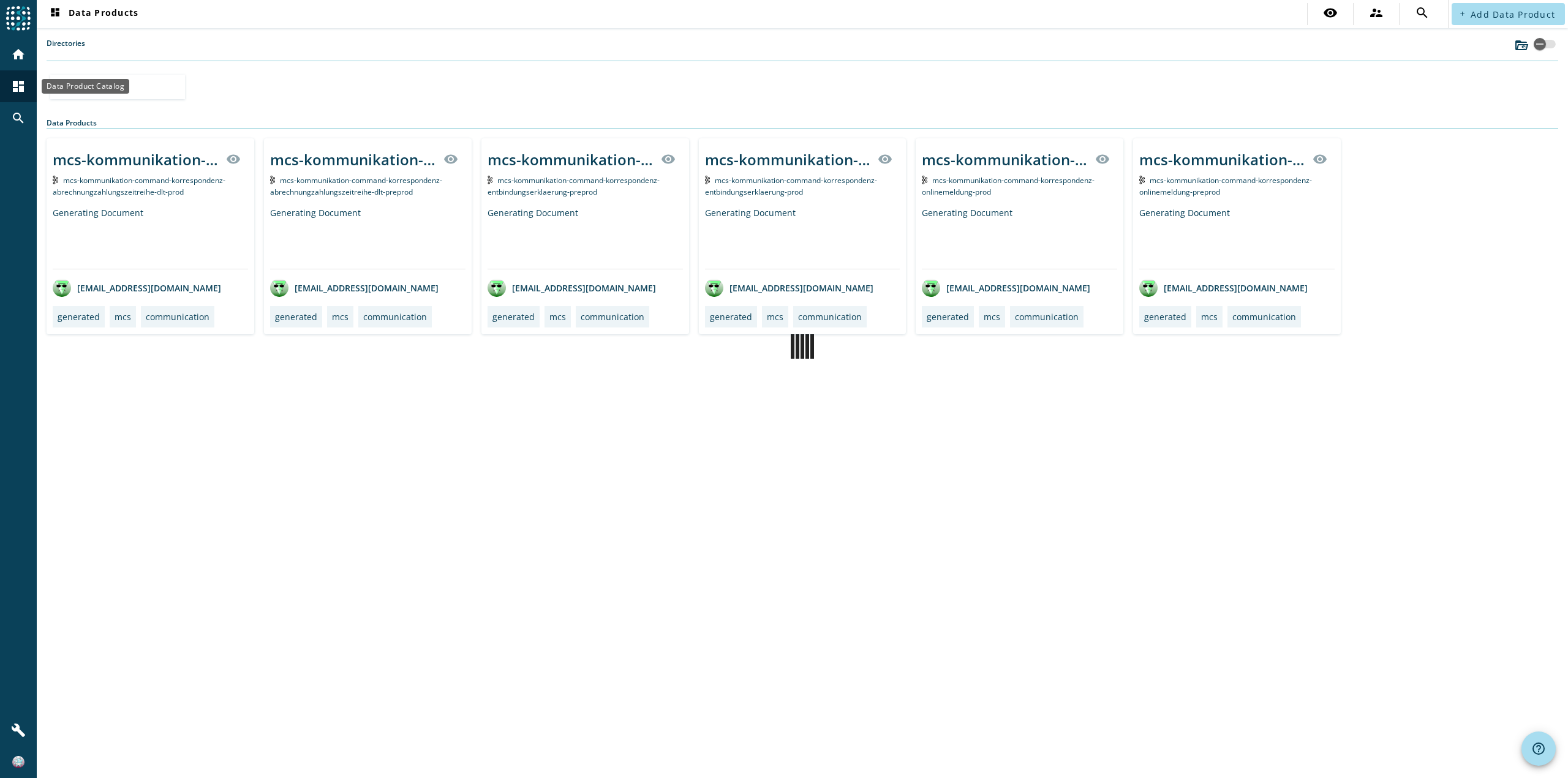
click at [16, 83] on mat-icon "dashboard" at bounding box center [19, 87] width 15 height 15
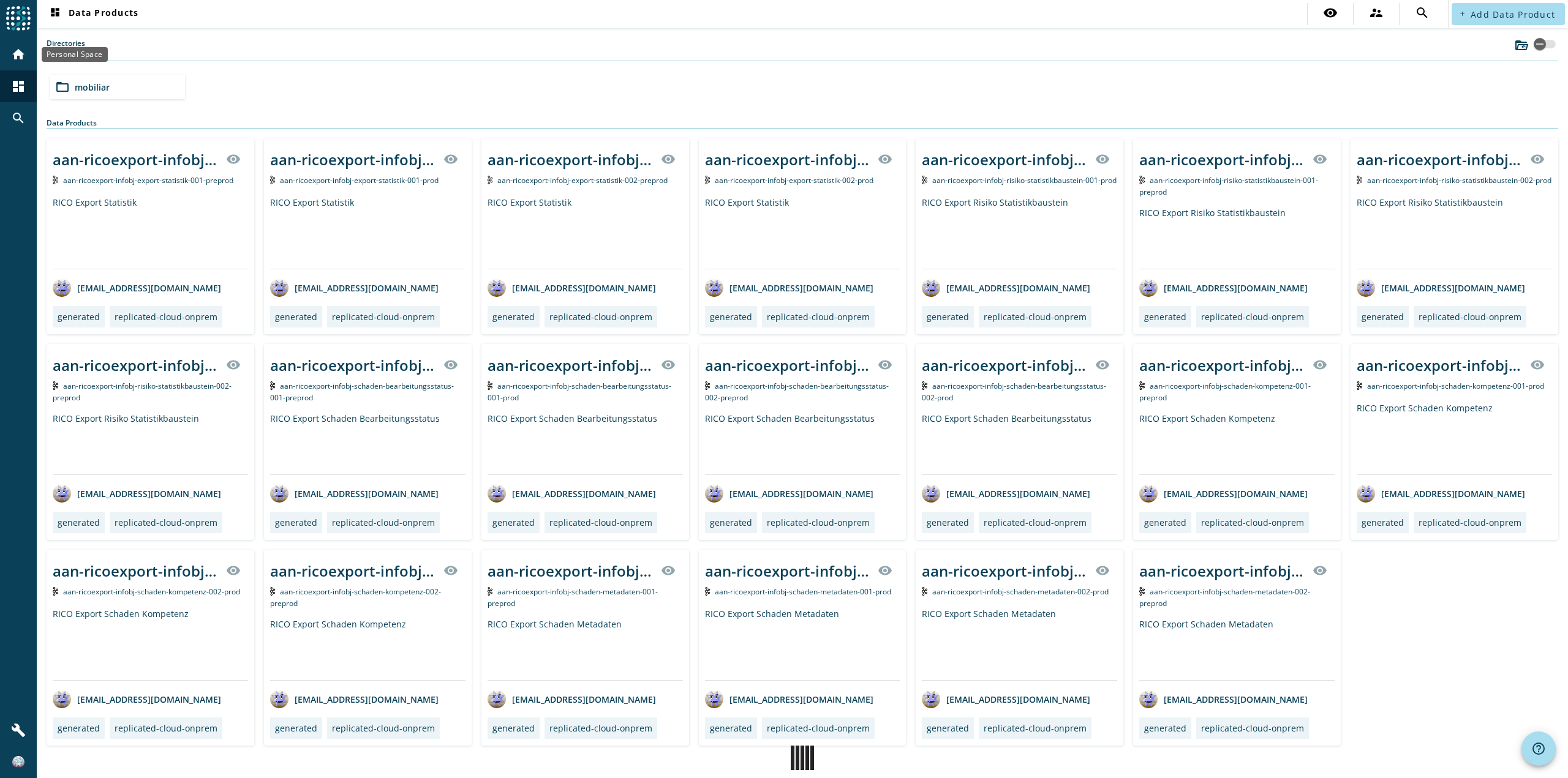
click at [18, 62] on div "home" at bounding box center [18, 54] width 32 height 32
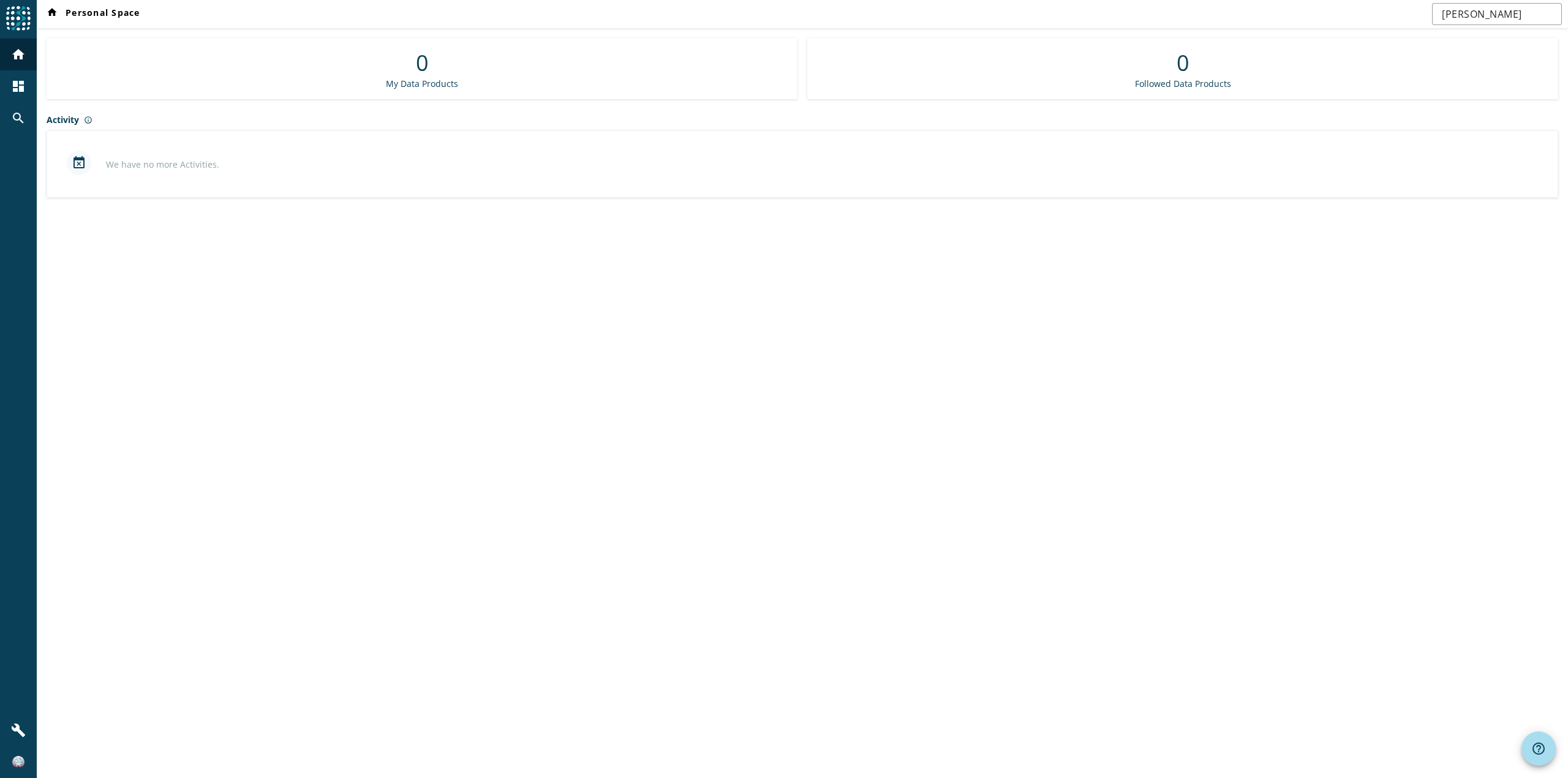
click at [0, 87] on div "dashboard" at bounding box center [18, 86] width 37 height 32
click at [29, 84] on div "dashboard" at bounding box center [18, 86] width 32 height 32
